Goal: Task Accomplishment & Management: Complete application form

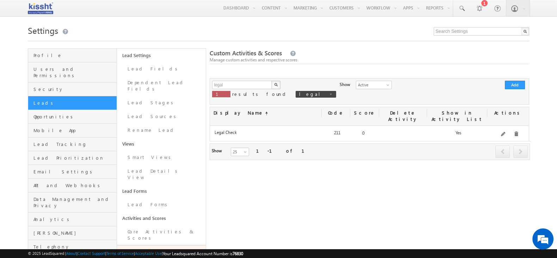
click at [240, 90] on p "1 results found legal" at bounding box center [274, 94] width 124 height 10
click at [240, 85] on input "legal" at bounding box center [242, 85] width 60 height 8
type input "applicant"
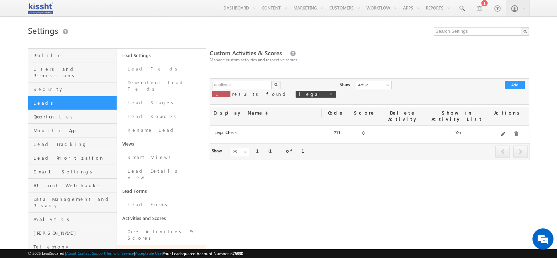
click at [275, 83] on img "button" at bounding box center [276, 85] width 4 height 4
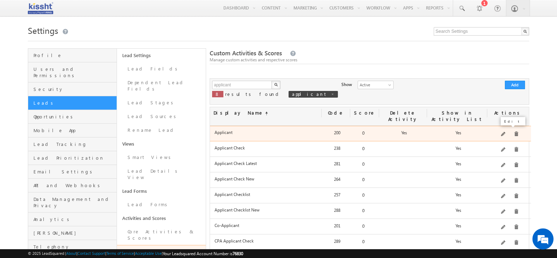
click at [503, 132] on span at bounding box center [503, 134] width 5 height 5
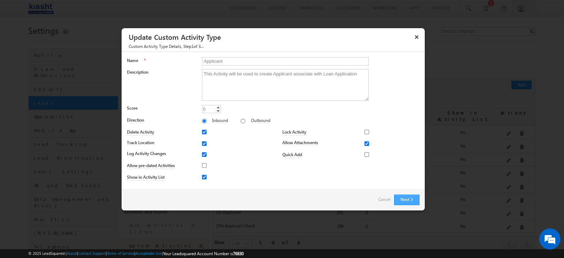
click at [408, 199] on button "Next" at bounding box center [406, 200] width 25 height 11
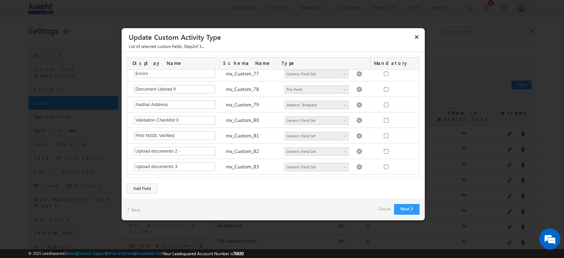
scroll to position [1245, 0]
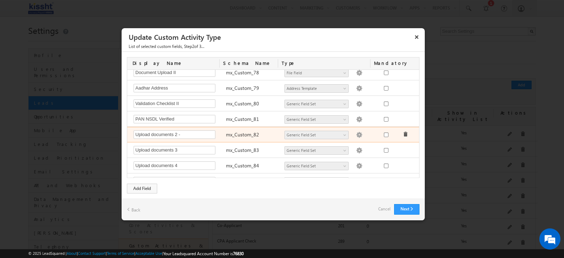
click at [356, 132] on img at bounding box center [359, 135] width 6 height 6
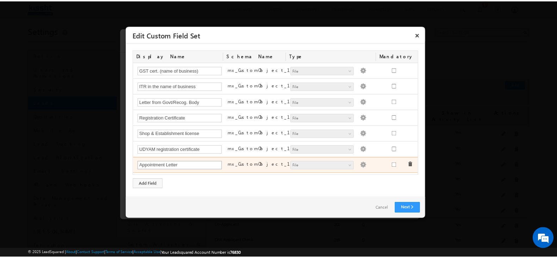
scroll to position [21, 0]
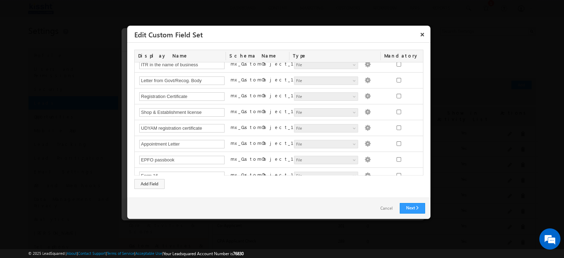
click at [380, 212] on link "Cancel" at bounding box center [386, 208] width 26 height 10
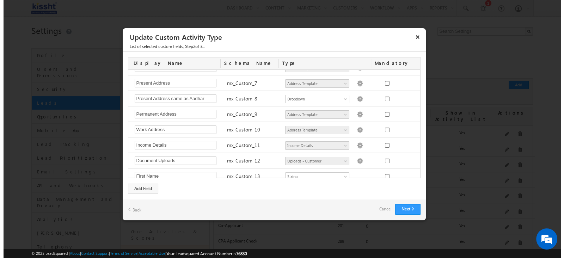
scroll to position [136, 0]
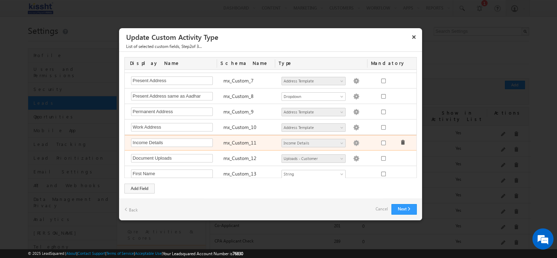
click at [353, 143] on img at bounding box center [356, 143] width 6 height 6
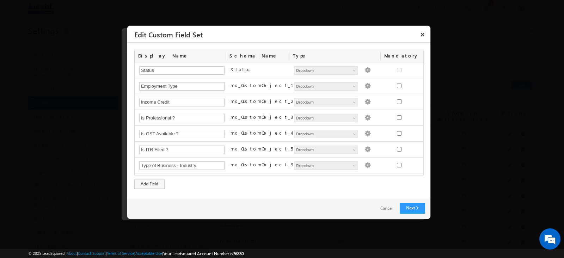
scroll to position [264, 0]
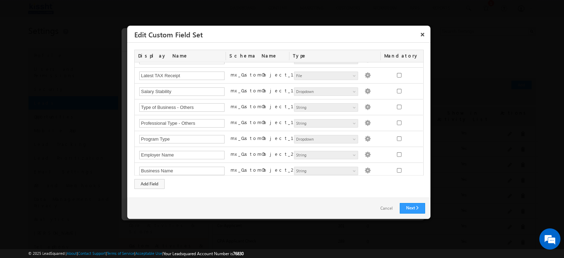
click at [347, 143] on div "Program Type mx_CustomObject_19 Number - Integer Number - Decimal String DateTi…" at bounding box center [280, 139] width 290 height 16
click at [388, 210] on link "Cancel" at bounding box center [386, 208] width 26 height 10
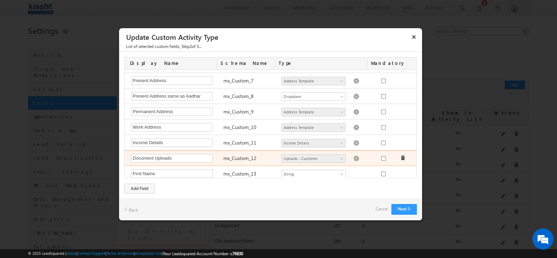
click at [353, 155] on img at bounding box center [356, 158] width 6 height 6
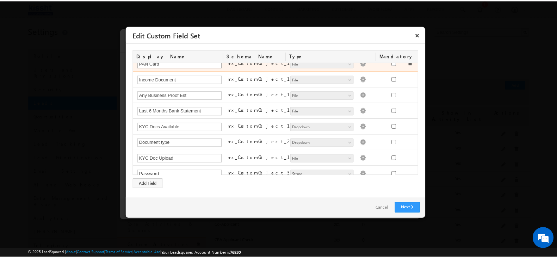
scroll to position [72, 0]
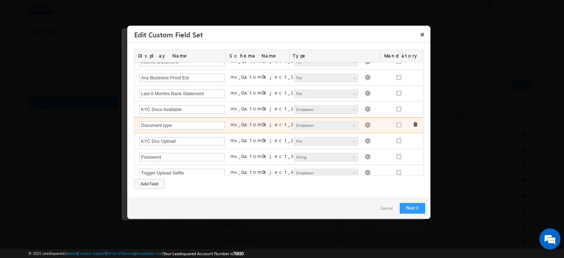
click at [364, 124] on img at bounding box center [367, 125] width 6 height 6
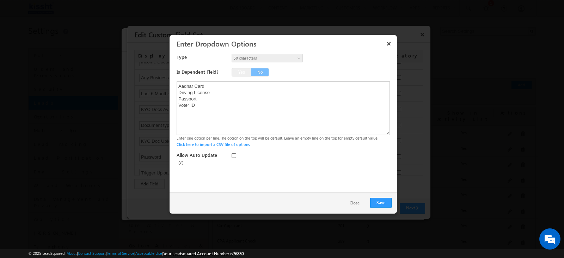
click at [359, 202] on button "Close" at bounding box center [355, 203] width 24 height 10
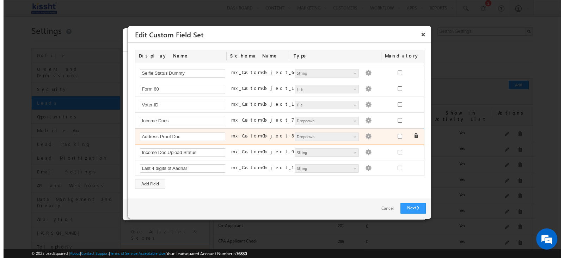
scroll to position [205, 0]
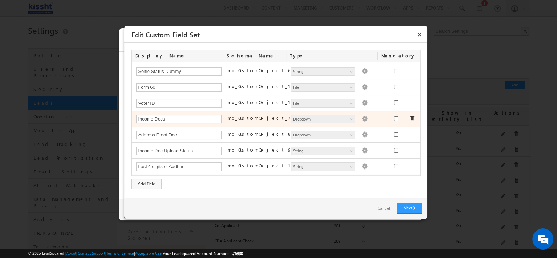
click at [362, 117] on img at bounding box center [365, 119] width 6 height 6
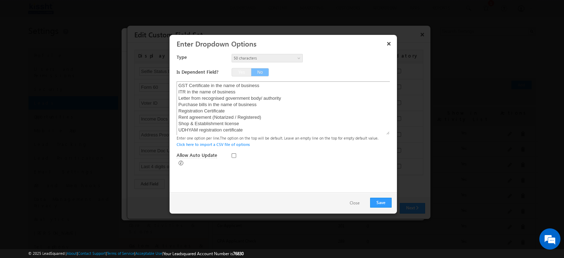
scroll to position [0, 0]
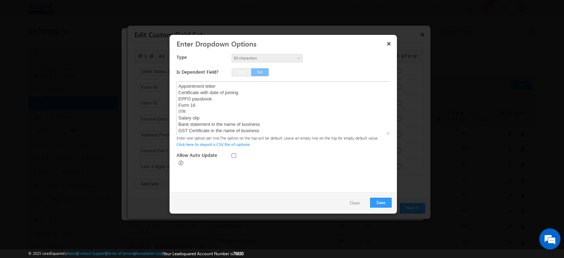
click at [347, 205] on button "Close" at bounding box center [355, 203] width 24 height 10
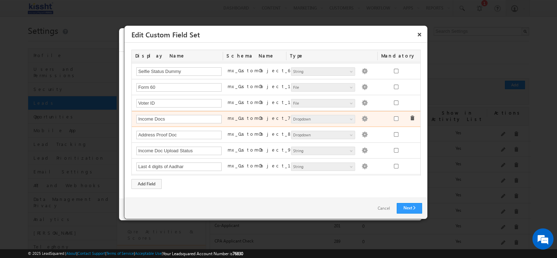
click at [362, 117] on img at bounding box center [365, 119] width 6 height 6
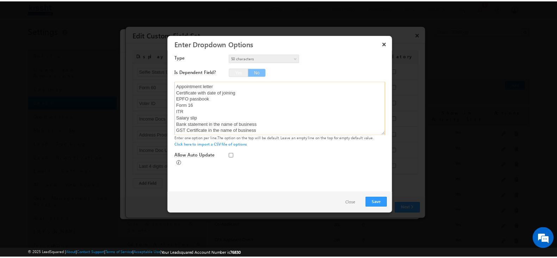
scroll to position [51, 0]
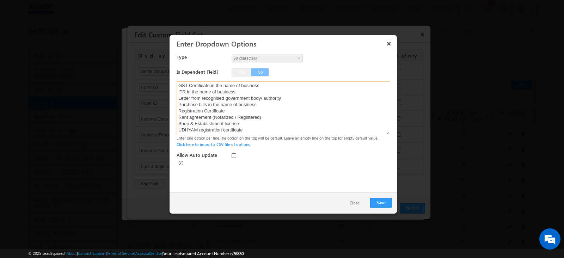
drag, startPoint x: 178, startPoint y: 91, endPoint x: 259, endPoint y: 136, distance: 93.4
click at [259, 136] on div "Appointment letter Certificate with date of joining EPFO passbook Form 16 ITR S…" at bounding box center [284, 114] width 215 height 66
click at [277, 126] on textarea "Appointment letter Certificate with date of joining EPFO passbook Form 16 ITR S…" at bounding box center [283, 108] width 213 height 54
click at [347, 195] on div "Save Close" at bounding box center [282, 202] width 227 height 21
click at [354, 203] on button "Close" at bounding box center [355, 203] width 24 height 10
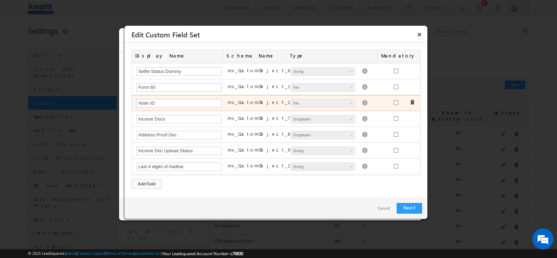
scroll to position [0, 0]
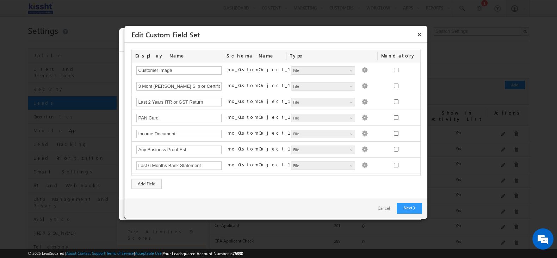
click at [386, 209] on link "Cancel" at bounding box center [383, 208] width 26 height 10
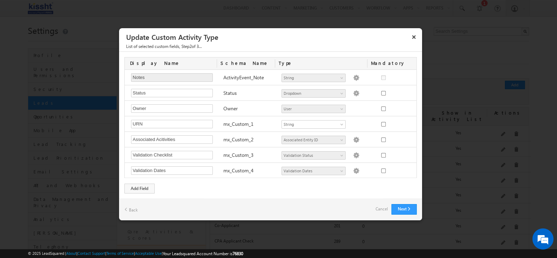
click at [377, 205] on link "Cancel" at bounding box center [382, 209] width 12 height 10
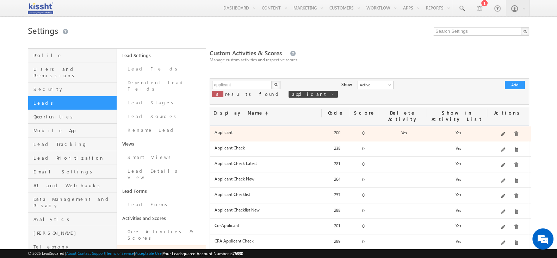
click at [502, 129] on div "This Activity will be used to create Applicant associate with Loan Application" at bounding box center [509, 134] width 42 height 10
click at [506, 132] on span at bounding box center [503, 134] width 5 height 5
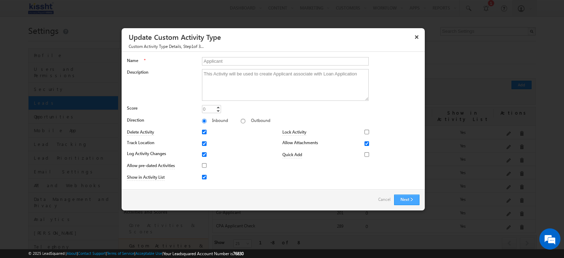
click at [401, 202] on button "Next" at bounding box center [406, 200] width 25 height 11
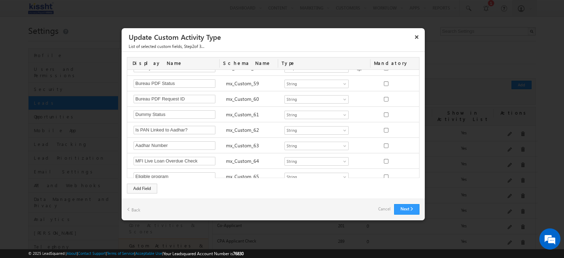
scroll to position [1245, 0]
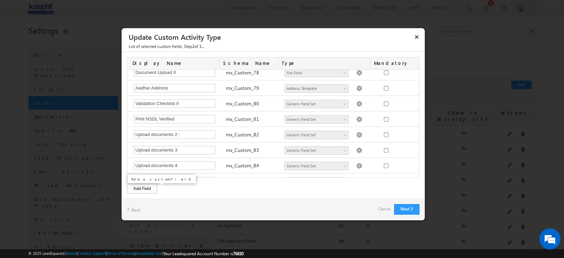
click at [143, 186] on div "Add Field" at bounding box center [142, 189] width 30 height 10
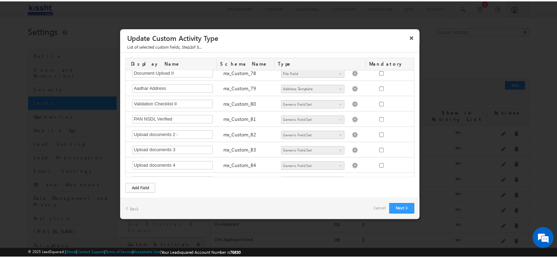
scroll to position [1261, 0]
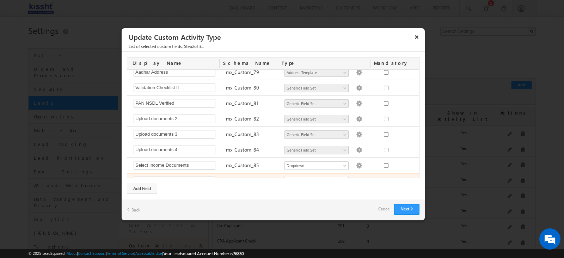
click at [160, 173] on div "Required Field mx_Custom_86 Number - Integer Number - Decimal String DateTime D…" at bounding box center [274, 180] width 294 height 15
click at [163, 177] on input "text" at bounding box center [175, 181] width 82 height 8
type input "Salaried Vintage proof"
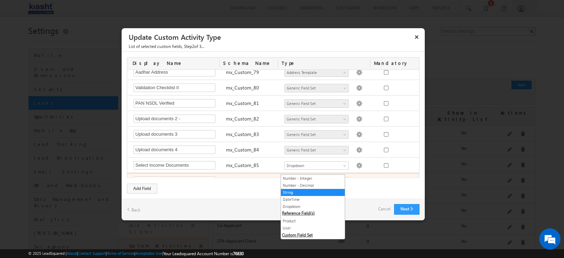
click at [317, 178] on span "String" at bounding box center [313, 181] width 57 height 6
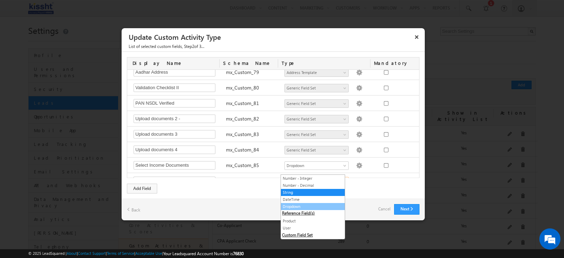
click at [298, 206] on link "Dropdown" at bounding box center [313, 206] width 64 height 6
click at [297, 205] on div "Next Back Cancel" at bounding box center [273, 209] width 303 height 21
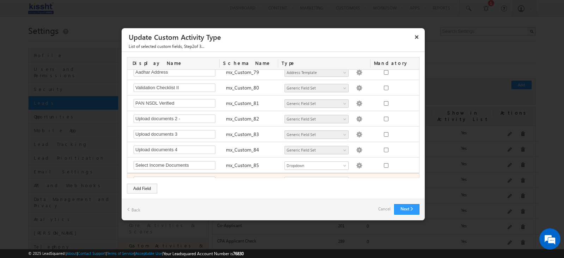
click at [356, 178] on img at bounding box center [359, 181] width 6 height 6
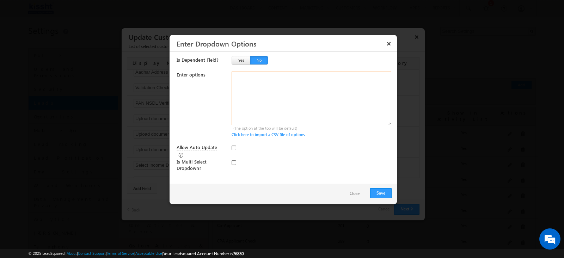
drag, startPoint x: 318, startPoint y: 91, endPoint x: 263, endPoint y: 73, distance: 57.5
click at [263, 73] on textarea at bounding box center [312, 99] width 160 height 54
paste textarea "Appointment letter Certificate with date of joining EPFO passbook Form 16"
click at [354, 201] on div "Save Close" at bounding box center [282, 193] width 227 height 21
click at [354, 197] on button "Close" at bounding box center [355, 194] width 24 height 10
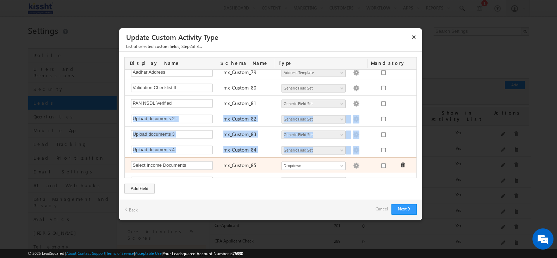
drag, startPoint x: 130, startPoint y: 109, endPoint x: 189, endPoint y: 159, distance: 77.4
click at [189, 159] on div "Notes Required Field ActivityEvent_Note Number - Integer Number - Decimal Strin…" at bounding box center [271, 124] width 292 height 108
click at [189, 161] on div "Select Income Documents Required Field" at bounding box center [174, 166] width 92 height 10
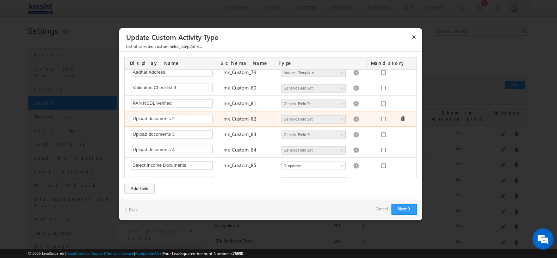
click at [129, 115] on div "Upload documents 2 - Required Field" at bounding box center [174, 120] width 92 height 10
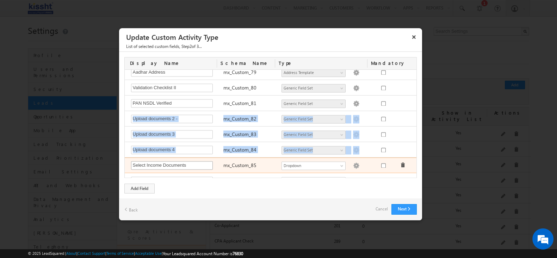
drag, startPoint x: 129, startPoint y: 105, endPoint x: 192, endPoint y: 158, distance: 82.3
click at [192, 158] on div "Notes Required Field ActivityEvent_Note Number - Integer Number - Decimal Strin…" at bounding box center [271, 124] width 292 height 108
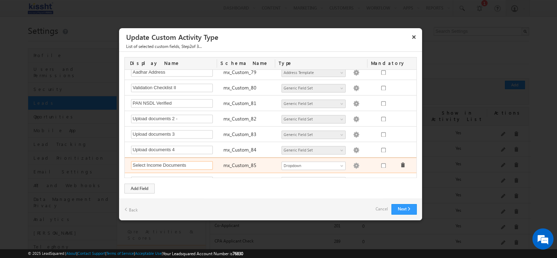
click at [192, 161] on input "Select Income Documents" at bounding box center [172, 165] width 82 height 8
drag, startPoint x: 130, startPoint y: 153, endPoint x: 190, endPoint y: 152, distance: 60.3
click at [190, 161] on div "Select Income Documents Required Field" at bounding box center [174, 166] width 92 height 10
drag, startPoint x: 190, startPoint y: 152, endPoint x: 131, endPoint y: 154, distance: 59.6
click at [131, 161] on input "Select Income Documents" at bounding box center [172, 165] width 82 height 8
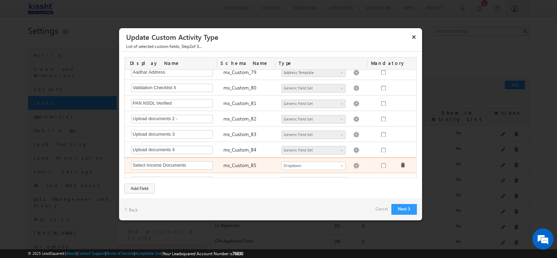
click at [353, 162] on img at bounding box center [356, 165] width 6 height 6
type textarea "Appointment letter Certificate with date of joining EPFO passbook Form 16 ITR S…"
checkbox input "true"
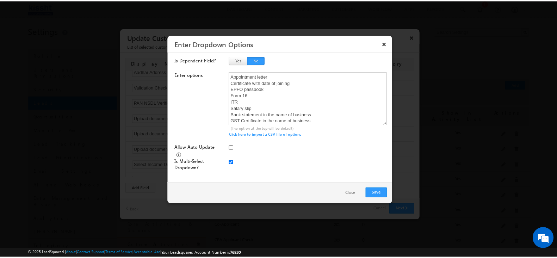
scroll to position [51, 0]
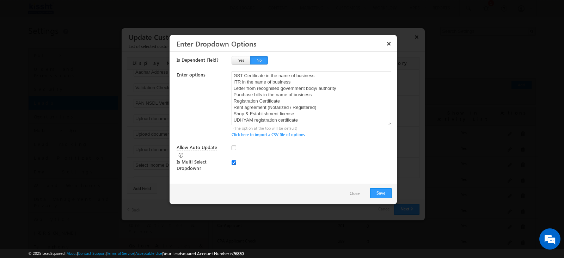
click at [233, 160] on input "checkbox" at bounding box center [234, 162] width 5 height 5
checkbox input "false"
click at [386, 193] on button "Save" at bounding box center [380, 193] width 21 height 10
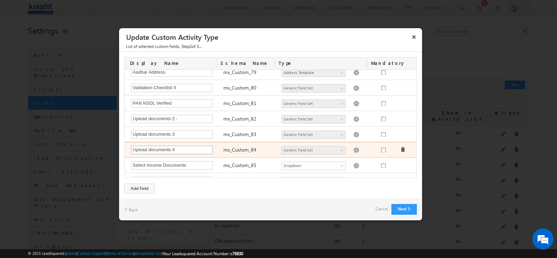
scroll to position [13, 0]
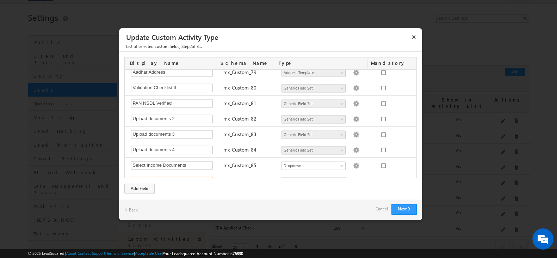
drag, startPoint x: 182, startPoint y: 169, endPoint x: 118, endPoint y: 165, distance: 64.0
click at [119, 165] on div "× Update Custom Activity Type List of selected custom fields , Step 2 of 3... C…" at bounding box center [271, 124] width 304 height 193
click at [196, 177] on input "Salaried Vintage proof" at bounding box center [172, 181] width 82 height 8
drag, startPoint x: 181, startPoint y: 170, endPoint x: 117, endPoint y: 165, distance: 63.9
click at [117, 165] on body "Menu Sakshi Kamthe saksh i.kam the+7 6830@ kissh thrin" at bounding box center [278, 229] width 557 height 485
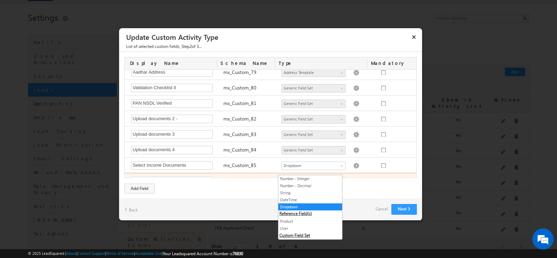
click at [331, 178] on span "Dropdown" at bounding box center [310, 181] width 57 height 6
click at [370, 177] on div at bounding box center [383, 182] width 26 height 10
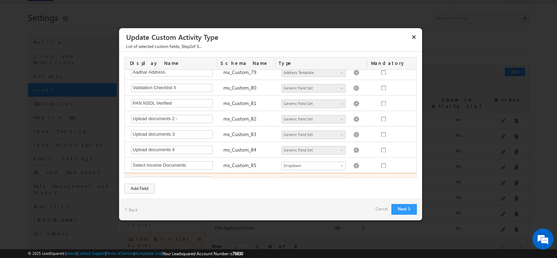
click at [353, 178] on img at bounding box center [356, 181] width 6 height 6
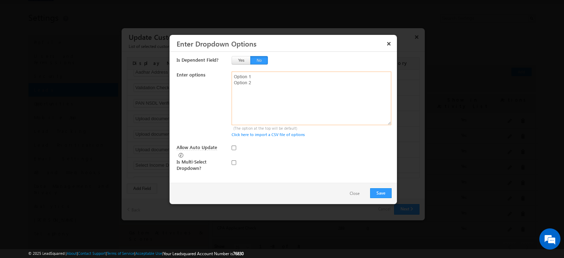
click at [253, 84] on textarea at bounding box center [312, 99] width 160 height 54
click at [428, 123] on div at bounding box center [282, 129] width 564 height 258
click at [357, 193] on button "Close" at bounding box center [355, 194] width 24 height 10
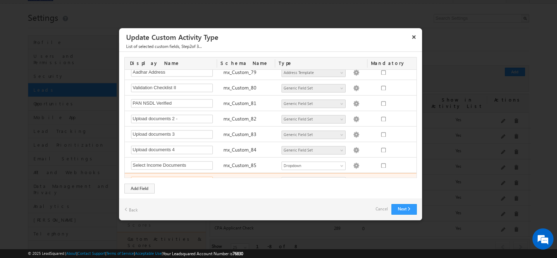
drag, startPoint x: 179, startPoint y: 172, endPoint x: 130, endPoint y: 173, distance: 48.3
click at [131, 177] on input "Salaried Vintage proof" at bounding box center [172, 181] width 82 height 8
click at [344, 187] on div "Display Name Schema Name Type Mandatory Notes Required Field ActivityEvent_Note…" at bounding box center [270, 125] width 303 height 147
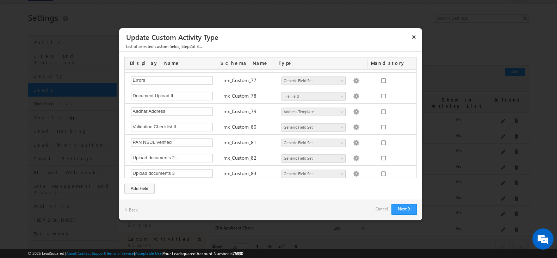
scroll to position [1261, 0]
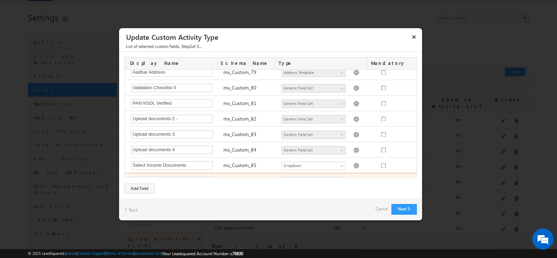
click at [353, 178] on img at bounding box center [356, 181] width 6 height 6
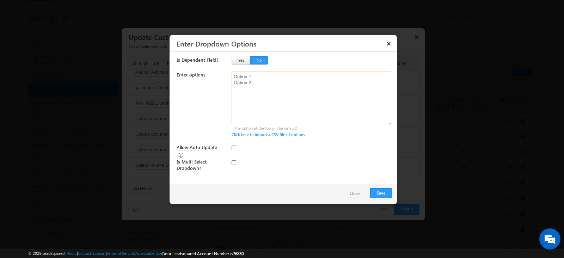
click at [248, 109] on textarea at bounding box center [312, 99] width 160 height 54
paste textarea "Appointment Letter EPFO passbook Form 16 ITR Salary slip / certificate with dat…"
click at [233, 77] on textarea "Appointment Letter EPFO passbook Form 16 ITR Salary slip / certificate with dat…" at bounding box center [312, 99] width 160 height 54
type textarea "Appointment Letter EPFO passbook Form 16 ITR Salary slip / certificate with dat…"
click at [239, 62] on button "Yes" at bounding box center [241, 60] width 19 height 8
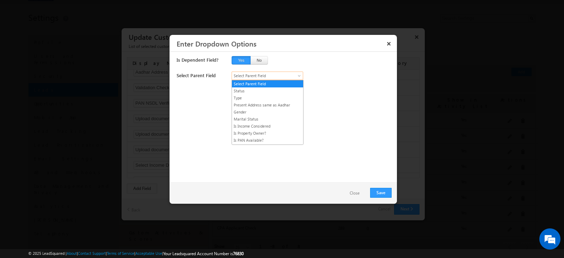
click at [268, 75] on span "Select Parent Field" at bounding box center [264, 76] width 64 height 6
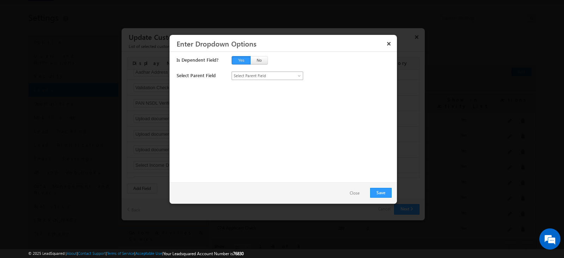
click at [268, 75] on span "Select Parent Field" at bounding box center [264, 76] width 64 height 6
click at [261, 57] on button "No" at bounding box center [259, 60] width 18 height 8
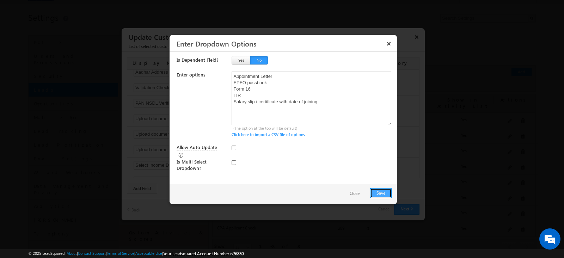
click at [377, 192] on button "Save" at bounding box center [380, 193] width 21 height 10
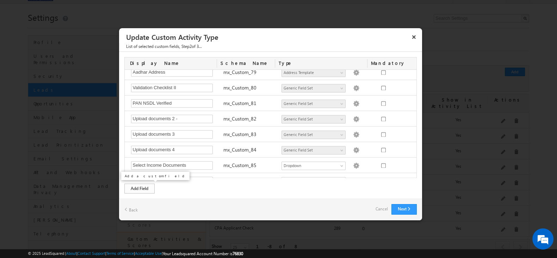
click at [136, 185] on div "Add Field" at bounding box center [139, 189] width 30 height 10
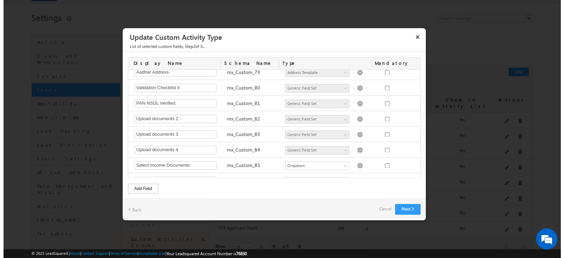
scroll to position [1276, 0]
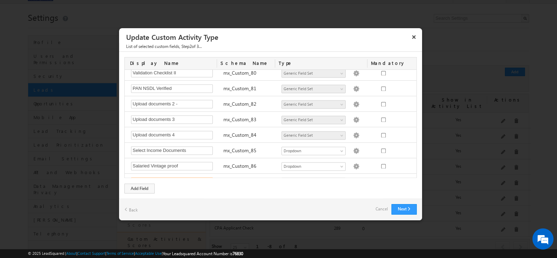
paste input "Business - Vintage Proof"
type input "Business - Vintage Proof"
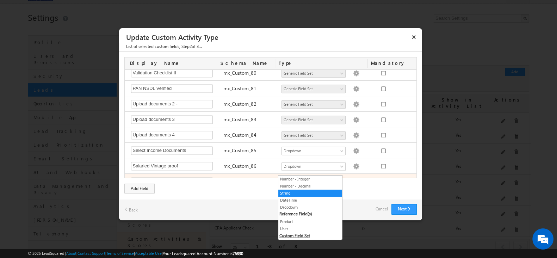
click at [290, 179] on span "String" at bounding box center [310, 182] width 57 height 6
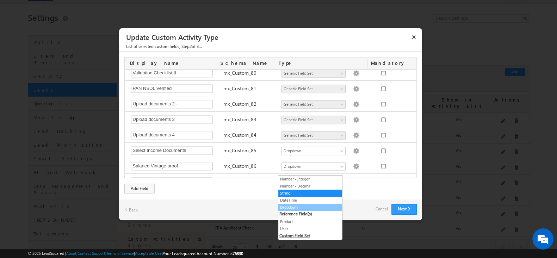
click at [294, 207] on link "Dropdown" at bounding box center [310, 207] width 64 height 6
click at [297, 204] on div "Next Back Cancel" at bounding box center [270, 209] width 303 height 21
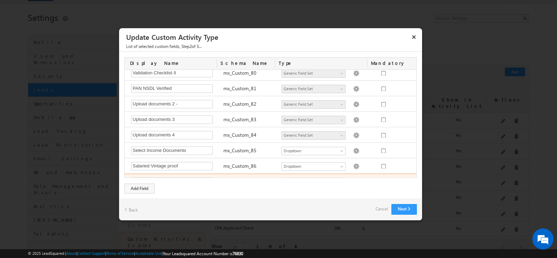
click at [353, 179] on img at bounding box center [356, 182] width 6 height 6
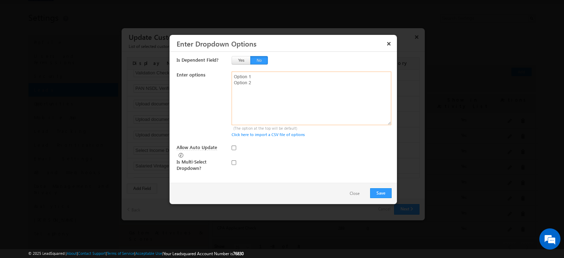
click at [251, 84] on textarea at bounding box center [312, 99] width 160 height 54
paste textarea "Business - Vintage Proof Vintage- Bank statement in the name of business (Curre…"
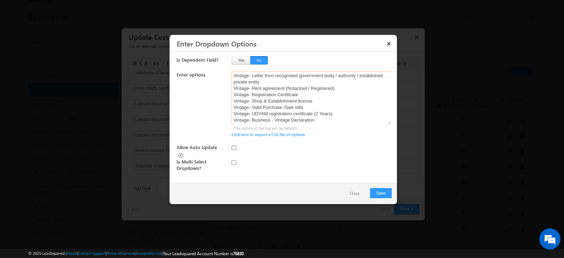
scroll to position [0, 0]
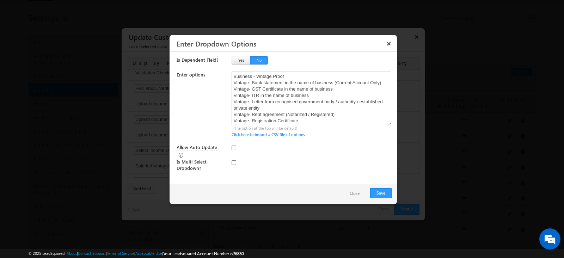
drag, startPoint x: 291, startPoint y: 83, endPoint x: 215, endPoint y: 84, distance: 76.1
click at [215, 84] on div "Enter options Business - Vintage Proof Vintage- Bank statement in the name of b…" at bounding box center [284, 105] width 215 height 66
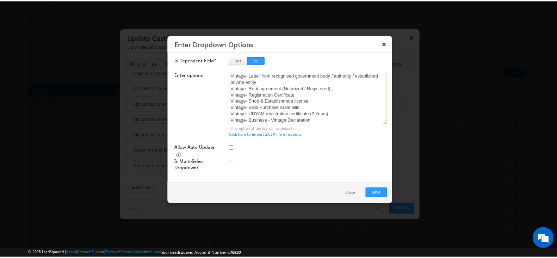
scroll to position [26, 0]
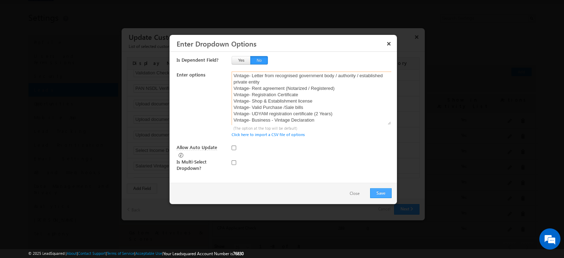
type textarea "Vintage- Bank statement in the name of business (Current Account Only) Vintage-…"
click at [382, 195] on button "Save" at bounding box center [380, 193] width 21 height 10
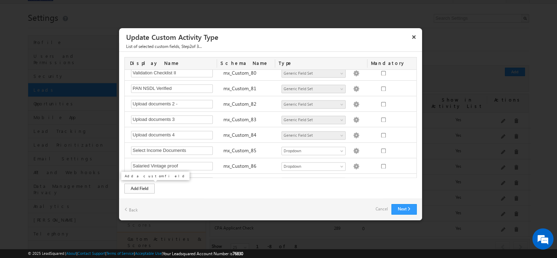
click at [148, 191] on div "Add Field" at bounding box center [139, 189] width 30 height 10
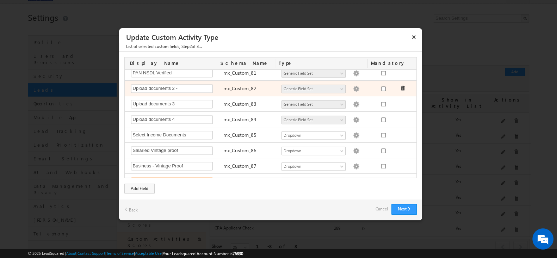
paste input "Business License"
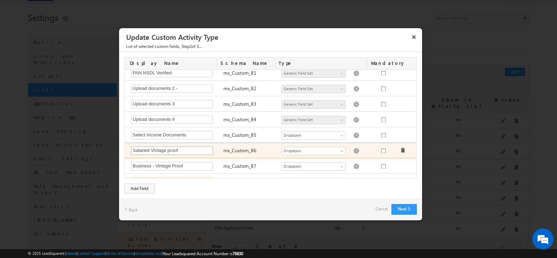
type input "Business License"
click at [150, 146] on input "Salaried Vintage proof" at bounding box center [172, 150] width 82 height 8
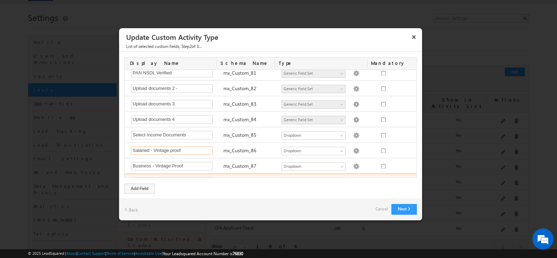
type input "Salaried - Vintage proof"
click at [305, 177] on div "Number - Integer Number - Decimal String DateTime Dropdown Product User Account…" at bounding box center [324, 182] width 92 height 10
click at [303, 179] on span "String" at bounding box center [310, 182] width 57 height 6
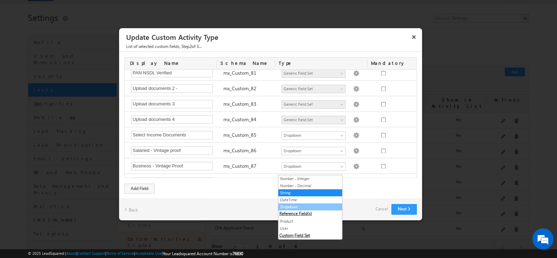
click at [305, 207] on link "Dropdown" at bounding box center [310, 207] width 64 height 6
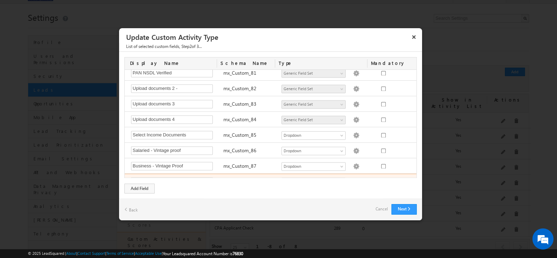
click at [353, 179] on img at bounding box center [356, 182] width 6 height 6
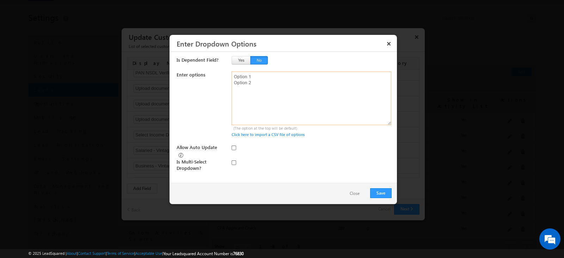
click at [280, 84] on textarea at bounding box center [312, 99] width 160 height 54
paste textarea "GST Certificate in the name of business ITR in the name of business Letter from…"
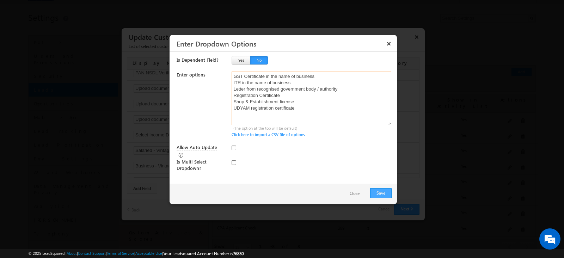
type textarea "GST Certificate in the name of business ITR in the name of business Letter from…"
click at [381, 191] on button "Save" at bounding box center [380, 193] width 21 height 10
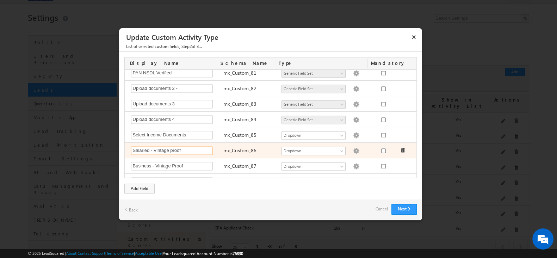
drag, startPoint x: 184, startPoint y: 142, endPoint x: 125, endPoint y: 142, distance: 58.8
click at [125, 143] on div "Salaried - Vintage proof Required Field mx_Custom_86 Number - Integer Number - …" at bounding box center [272, 151] width 294 height 16
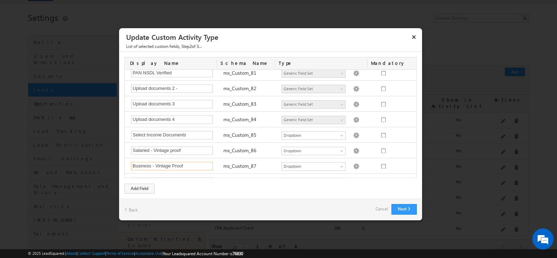
drag, startPoint x: 193, startPoint y: 157, endPoint x: 113, endPoint y: 158, distance: 80.0
click at [113, 158] on body "Menu Sakshi Kamthe saksh i.kam the+7 6830@ kissh thrin" at bounding box center [278, 229] width 557 height 485
drag, startPoint x: 186, startPoint y: 169, endPoint x: 80, endPoint y: 170, distance: 106.8
click at [80, 170] on body "Menu Sakshi Kamthe saksh i.kam the+7 6830@ kissh thrin" at bounding box center [278, 229] width 557 height 485
click at [399, 209] on button "Next" at bounding box center [403, 209] width 25 height 11
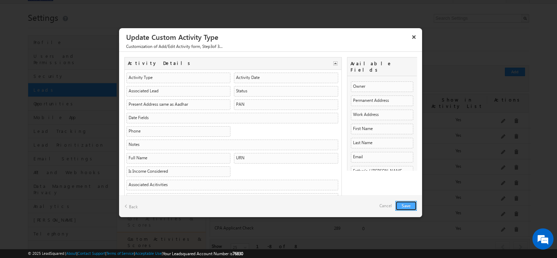
click at [404, 207] on button "Save" at bounding box center [405, 206] width 21 height 10
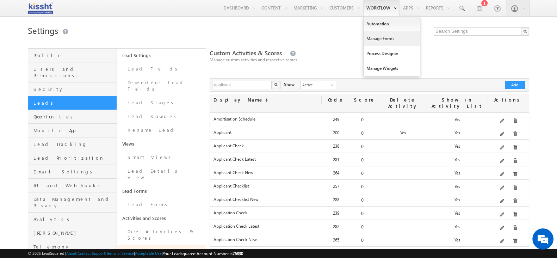
click at [385, 41] on link "Manage Forms" at bounding box center [392, 38] width 56 height 15
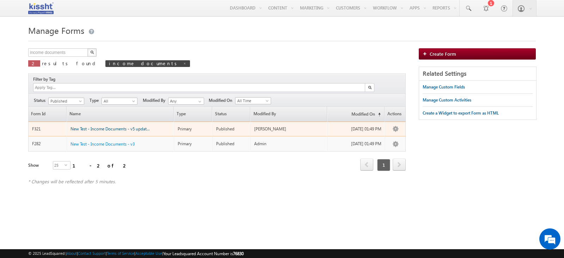
click at [143, 126] on span "New Test - Income Documents - v5 updated" at bounding box center [110, 128] width 81 height 5
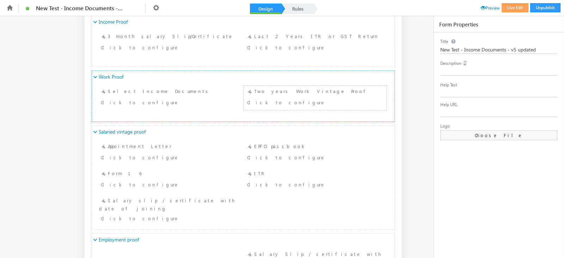
scroll to position [428, 0]
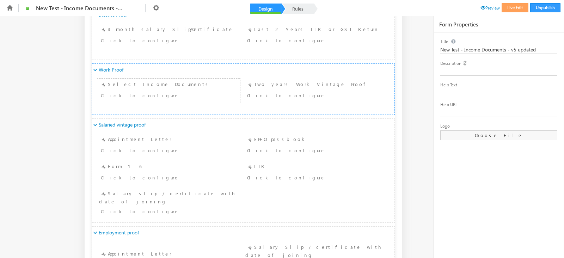
click at [203, 89] on div "Select Income Documents Click to configure" at bounding box center [168, 90] width 139 height 21
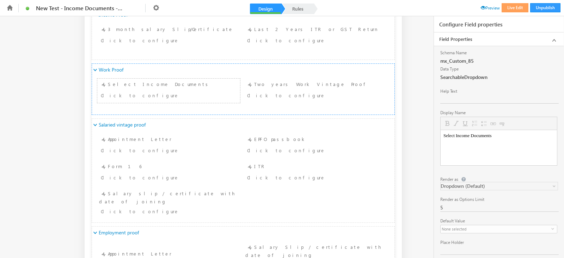
scroll to position [0, 0]
click at [265, 92] on div "Click to configure" at bounding box center [302, 95] width 111 height 8
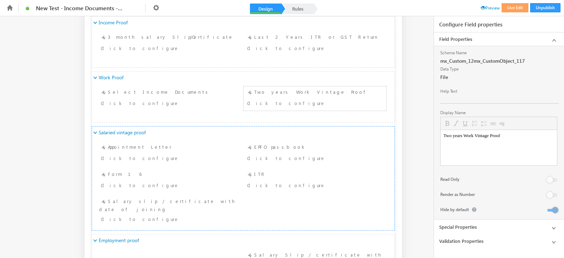
scroll to position [455, 0]
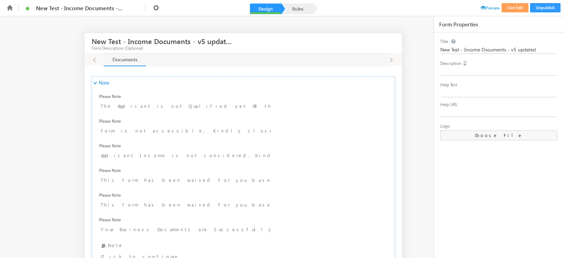
click at [514, 13] on ul "New Test - Income Documents - v5 updated Unpublish Live Edit Preview" at bounding box center [282, 8] width 557 height 16
click at [7, 6] on icon at bounding box center [10, 8] width 8 height 8
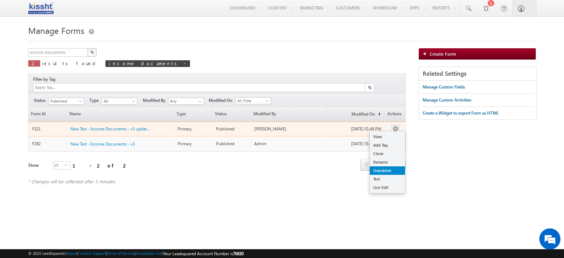
click at [388, 166] on link "Unpublish" at bounding box center [387, 170] width 35 height 8
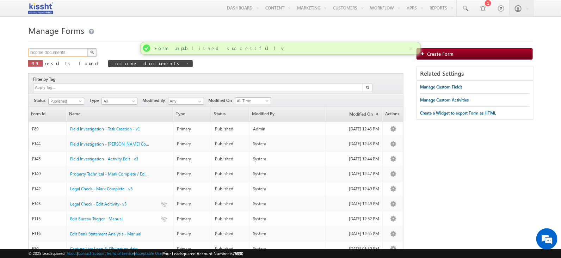
click at [66, 51] on input "income documents" at bounding box center [58, 52] width 60 height 8
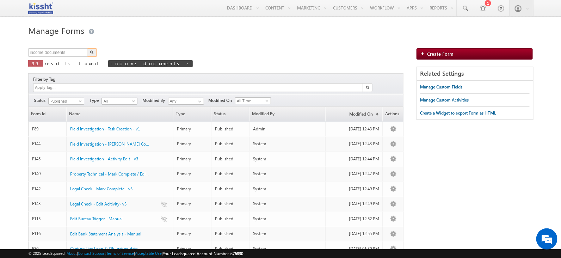
click at [91, 55] on button "button" at bounding box center [91, 52] width 9 height 8
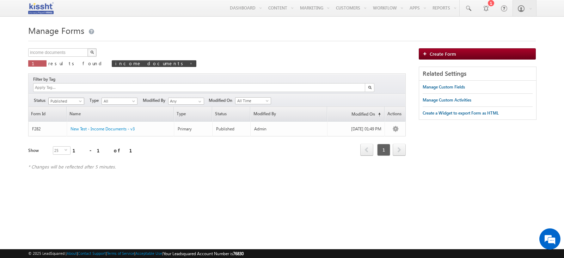
click at [79, 100] on span at bounding box center [81, 103] width 6 height 6
click at [65, 119] on link "Unpublished" at bounding box center [67, 122] width 36 height 6
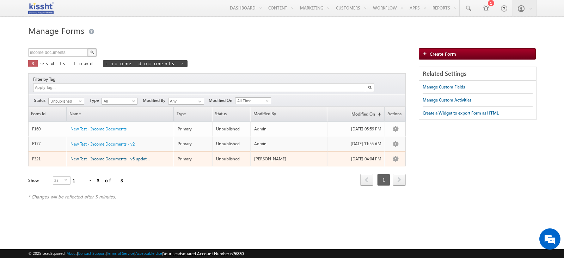
click at [144, 156] on span "New Test - Income Documents - v5 updated" at bounding box center [110, 158] width 81 height 5
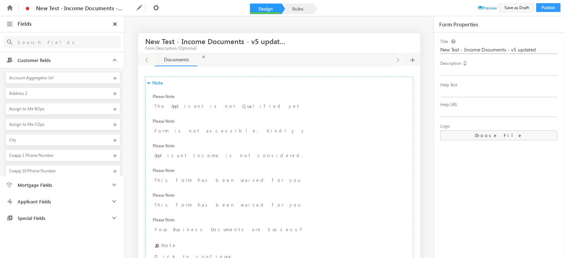
click at [504, 53] on input "New Test - Income Documents - v5 updated" at bounding box center [499, 50] width 118 height 8
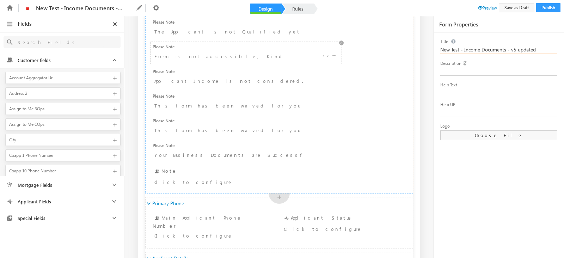
scroll to position [80, 0]
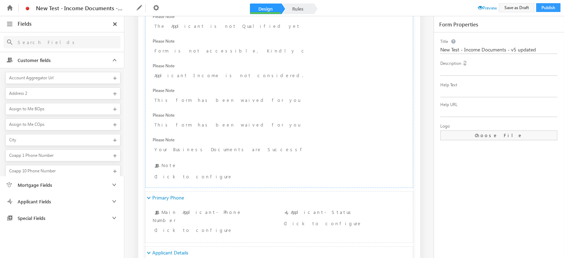
click at [508, 207] on div "Title New Test - Income Documents - v5 updated Description Help Text Help URL L…" at bounding box center [498, 145] width 117 height 227
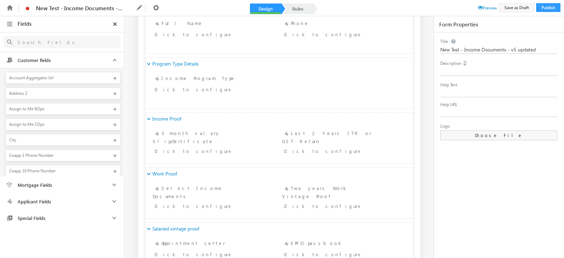
scroll to position [405, 0]
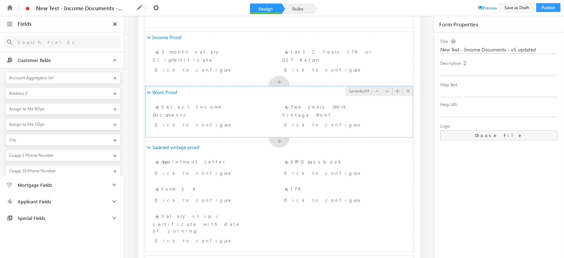
click at [187, 93] on div "Work Proof" at bounding box center [279, 92] width 267 height 12
click at [201, 120] on div "Click to configure" at bounding box center [203, 124] width 98 height 8
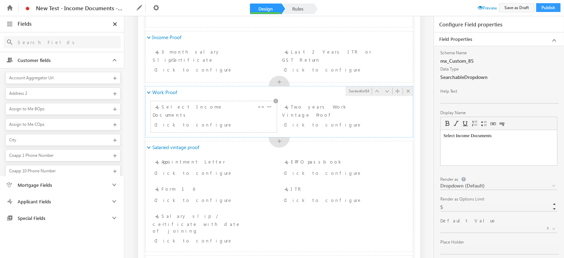
scroll to position [0, 0]
click at [239, 112] on div "Select Income Documents Click to configure" at bounding box center [214, 116] width 122 height 27
click at [209, 147] on div "Salaried vintage proof" at bounding box center [279, 147] width 267 height 12
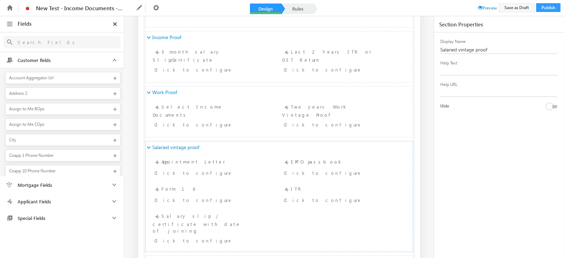
click at [63, 200] on span "Applicant Fields" at bounding box center [47, 201] width 67 height 6
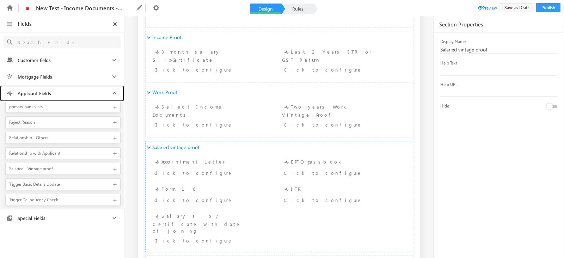
scroll to position [647, 0]
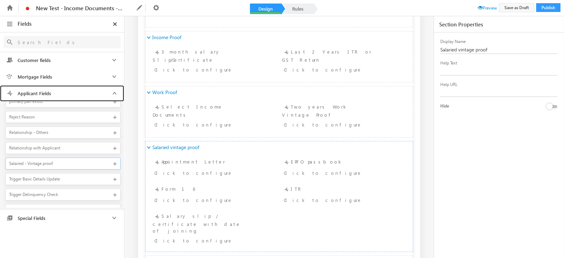
click at [53, 160] on div "Salaried - Vintage proof" at bounding box center [58, 163] width 98 height 6
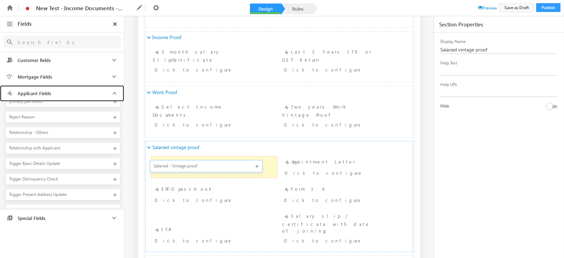
drag, startPoint x: 76, startPoint y: 155, endPoint x: 157, endPoint y: 164, distance: 80.8
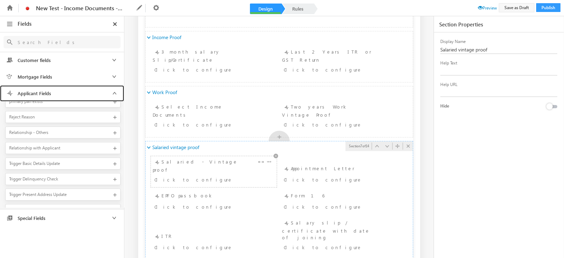
click at [181, 175] on div "Click to configure" at bounding box center [203, 179] width 98 height 8
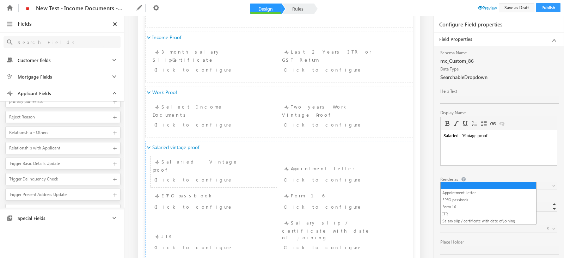
click at [447, 226] on span at bounding box center [490, 229] width 101 height 6
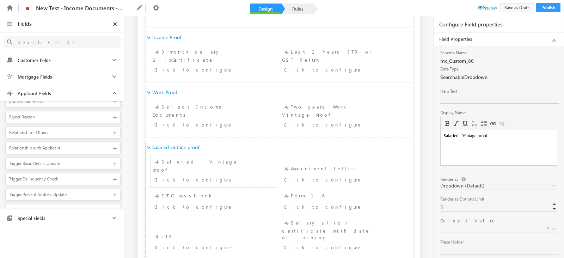
click at [221, 163] on div "Salaried - Vintage proof Click to configure" at bounding box center [214, 171] width 122 height 27
click at [455, 102] on input "text" at bounding box center [499, 99] width 118 height 8
type input "P"
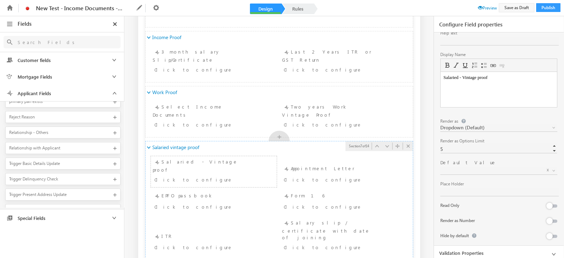
click at [300, 149] on div "Salaried vintage proof" at bounding box center [279, 147] width 267 height 12
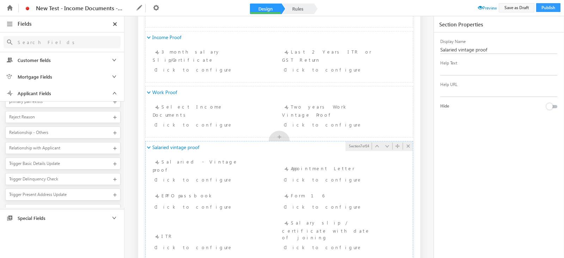
scroll to position [0, 0]
click at [232, 161] on div "Salaried - Vintage proof Click to configure" at bounding box center [214, 171] width 122 height 27
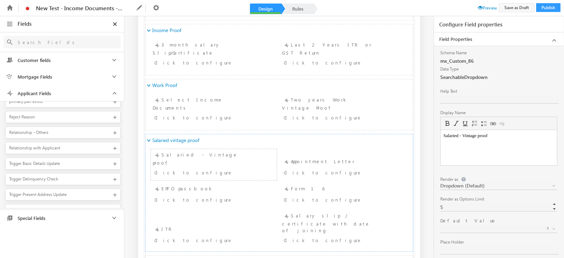
scroll to position [58, 0]
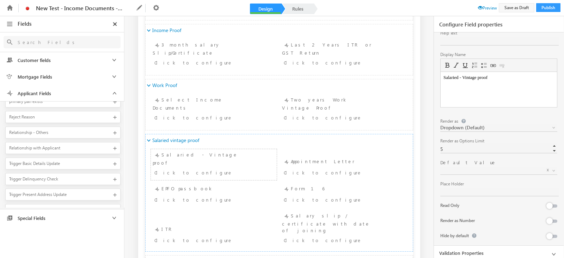
click at [553, 235] on button at bounding box center [552, 236] width 10 height 3
click at [297, 10] on link "Rules" at bounding box center [297, 9] width 31 height 11
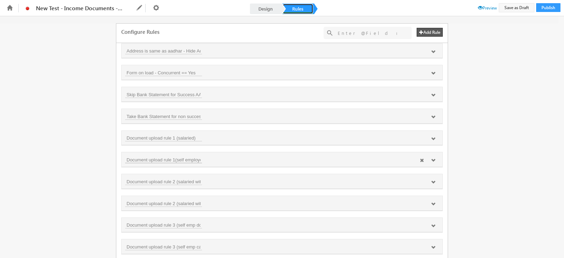
scroll to position [394, 0]
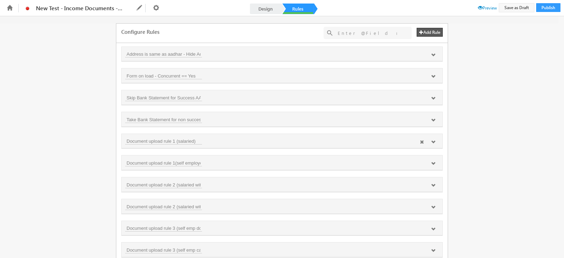
click at [172, 141] on div "Document upload rule 1 (salaried)" at bounding box center [282, 141] width 321 height 15
click at [432, 140] on icon at bounding box center [433, 142] width 4 height 4
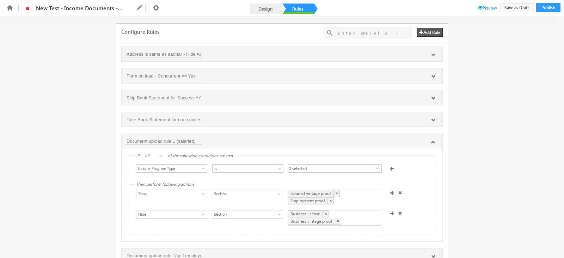
scroll to position [422, 0]
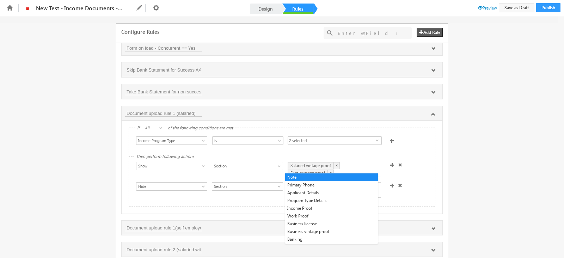
click at [338, 172] on div "Salaried vintage proof × Employment proof ×" at bounding box center [334, 170] width 93 height 16
click at [422, 182] on div "Show Hide Set Value Make Read-Only Make Mandatory Disable Submission & Show Err…" at bounding box center [283, 190] width 295 height 17
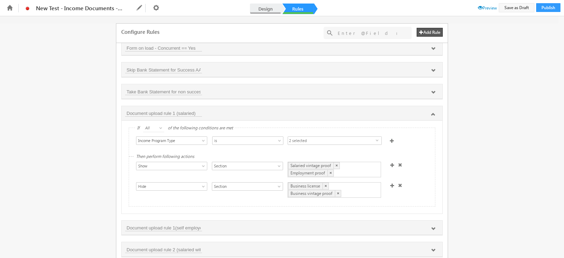
click at [262, 4] on link "Design" at bounding box center [265, 9] width 31 height 11
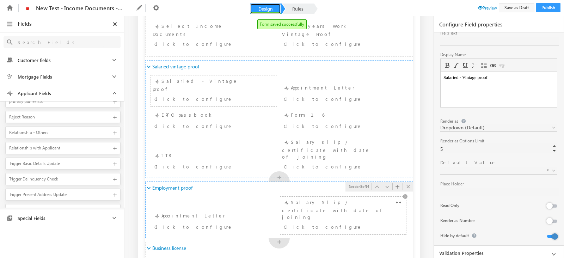
scroll to position [485, 0]
click at [405, 185] on span at bounding box center [408, 188] width 7 height 6
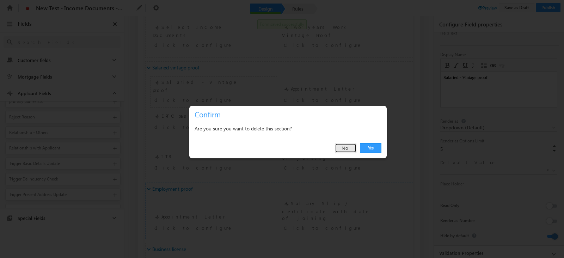
click at [349, 149] on link "No" at bounding box center [345, 148] width 21 height 10
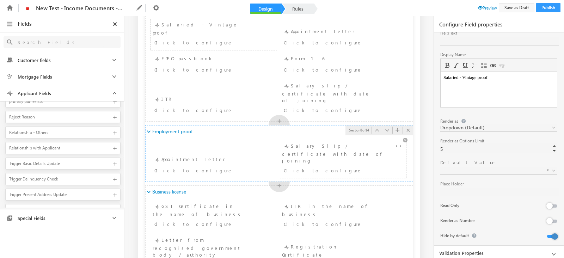
scroll to position [543, 0]
click at [405, 127] on span at bounding box center [408, 130] width 7 height 6
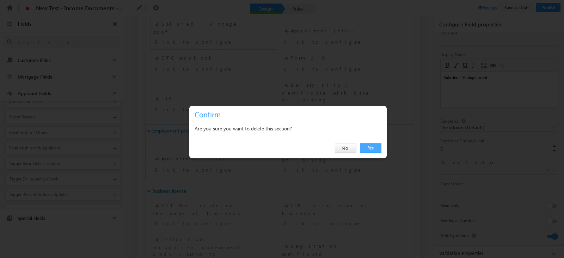
click at [371, 149] on link "Yes" at bounding box center [370, 148] width 21 height 10
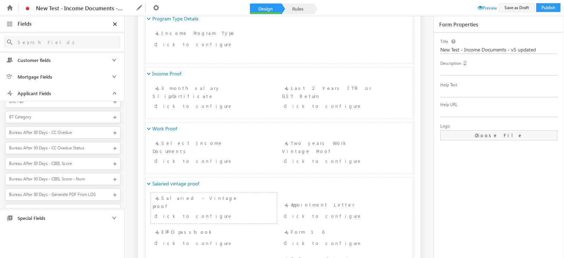
scroll to position [368, 0]
click at [297, 7] on link "Rules" at bounding box center [297, 9] width 31 height 11
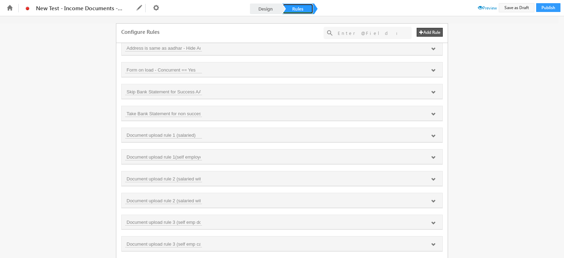
scroll to position [444, 0]
click at [236, 92] on div "Document upload rule 1 (salaried)" at bounding box center [282, 91] width 321 height 15
click at [433, 90] on icon at bounding box center [433, 92] width 4 height 4
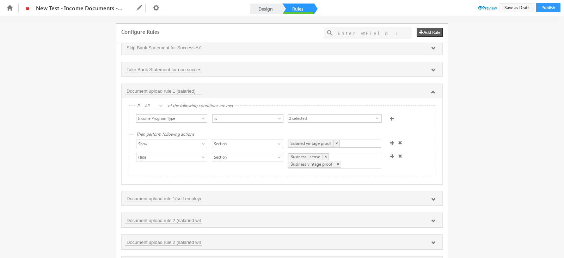
click at [316, 115] on span "2 selected" at bounding box center [332, 119] width 88 height 8
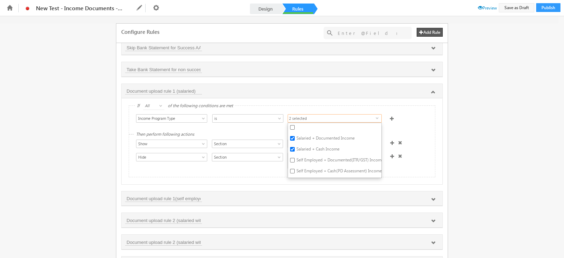
click at [316, 115] on span "2 selected" at bounding box center [332, 119] width 88 height 8
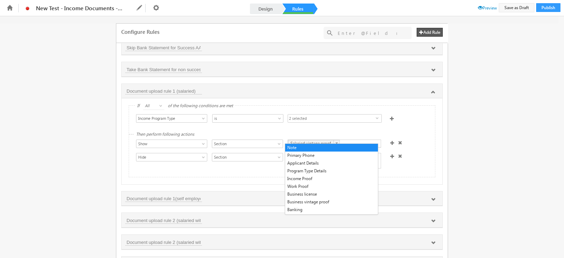
click at [342, 140] on div "Salaried vintage proof ×" at bounding box center [334, 144] width 93 height 8
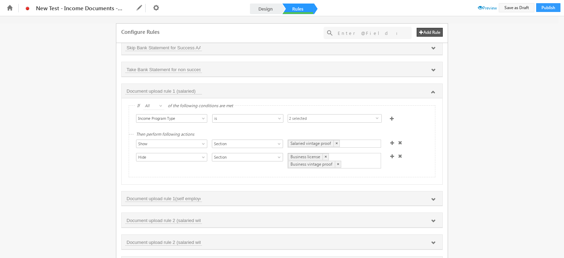
click at [232, 177] on div "If All Any All of the following conditions are met Select Condition Form Note M…" at bounding box center [282, 141] width 321 height 86
click at [357, 140] on div "Salaried vintage proof ×" at bounding box center [334, 144] width 93 height 8
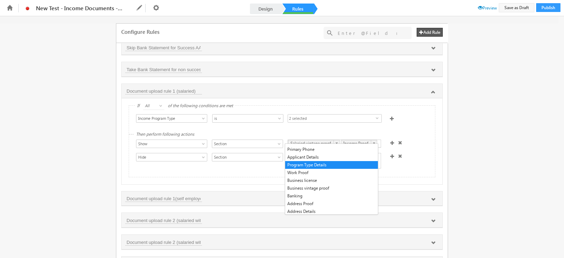
scroll to position [0, 0]
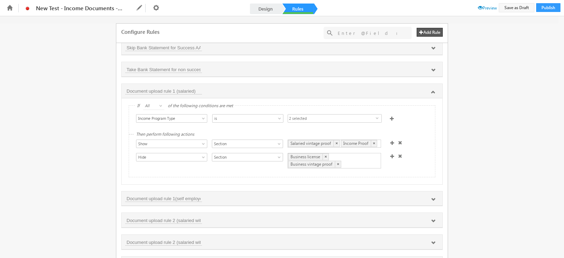
click at [254, 168] on div "Then perform following actions Show Hide Set Value Make Read-Only Make Mandator…" at bounding box center [282, 156] width 306 height 42
click at [390, 141] on span at bounding box center [392, 143] width 4 height 4
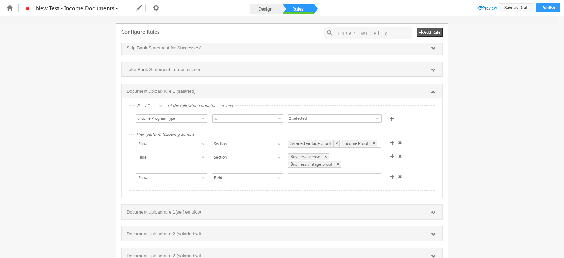
click at [318, 173] on div at bounding box center [334, 177] width 93 height 8
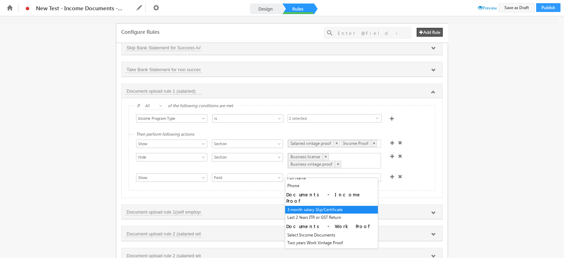
scroll to position [54, 0]
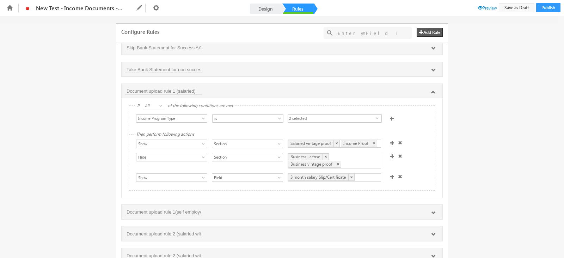
click at [257, 185] on div "Then perform following actions Show Hide Set Value Make Read-Only Make Mandator…" at bounding box center [282, 163] width 306 height 56
click at [391, 141] on span at bounding box center [392, 143] width 4 height 4
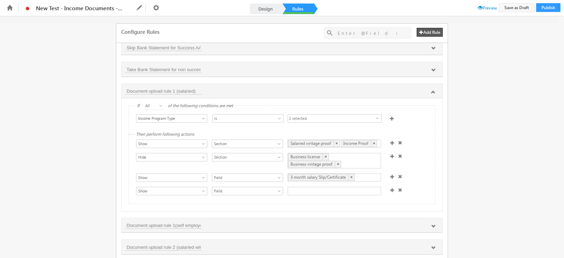
click at [160, 192] on div "Then perform following actions Show Hide Set Value Make Read-Only Make Mandator…" at bounding box center [282, 169] width 306 height 69
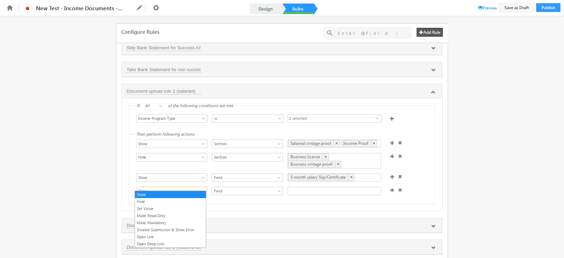
click at [163, 189] on span "Show" at bounding box center [167, 191] width 63 height 6
click at [166, 220] on link "Make Mandatory" at bounding box center [170, 223] width 71 height 6
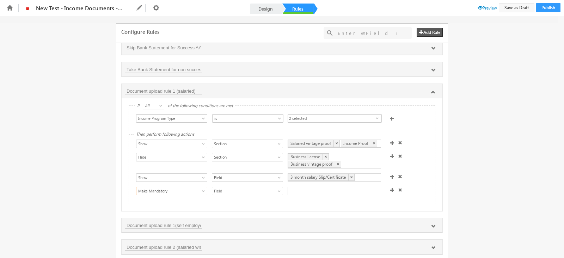
click at [234, 188] on span "Field" at bounding box center [243, 191] width 63 height 6
click at [231, 194] on link "Field" at bounding box center [245, 194] width 71 height 6
click at [239, 188] on span "Field" at bounding box center [243, 191] width 63 height 6
click at [232, 194] on link "Field" at bounding box center [245, 194] width 71 height 6
click at [299, 187] on div at bounding box center [334, 191] width 93 height 8
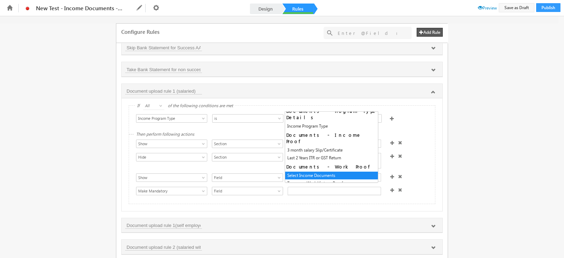
scroll to position [130, 0]
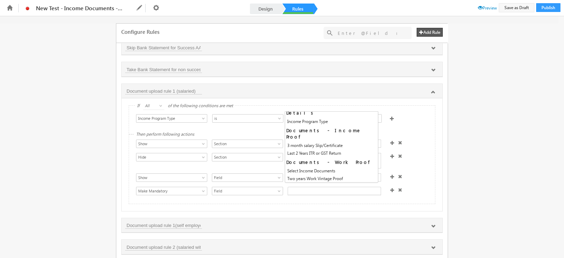
click at [251, 197] on div "Then perform following actions Show Hide Set Value Make Read-Only Make Mandator…" at bounding box center [282, 169] width 306 height 69
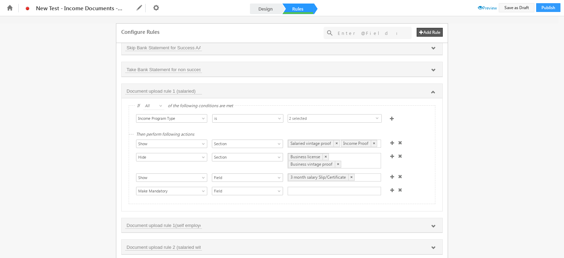
click at [296, 190] on div at bounding box center [334, 191] width 93 height 8
click at [398, 188] on span at bounding box center [400, 190] width 4 height 4
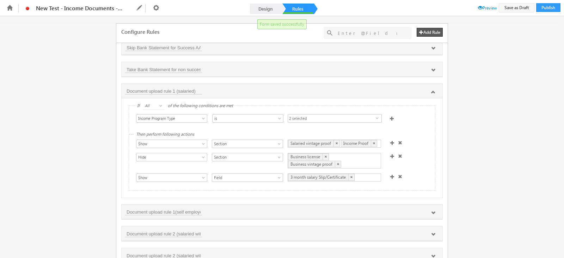
click at [390, 116] on span at bounding box center [392, 118] width 4 height 4
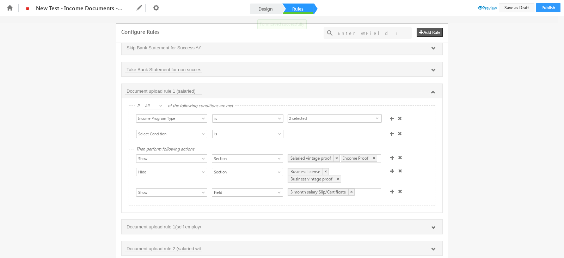
click at [159, 131] on span "Select Condition" at bounding box center [167, 134] width 63 height 6
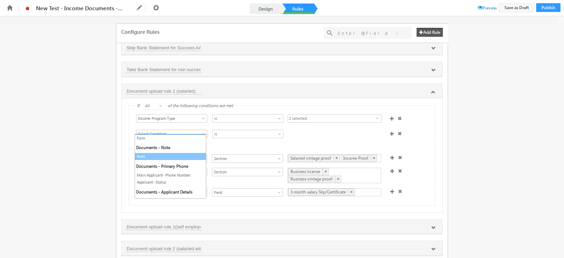
scroll to position [8, 0]
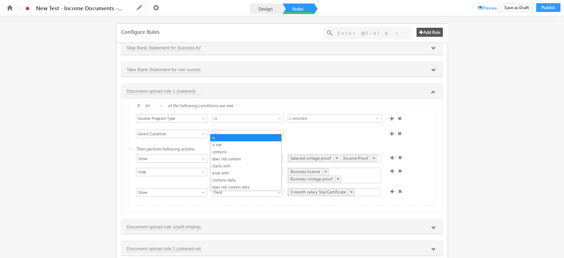
click at [252, 131] on span "is" at bounding box center [243, 134] width 63 height 6
click at [400, 131] on div at bounding box center [397, 135] width 18 height 10
click at [397, 131] on span at bounding box center [399, 133] width 4 height 4
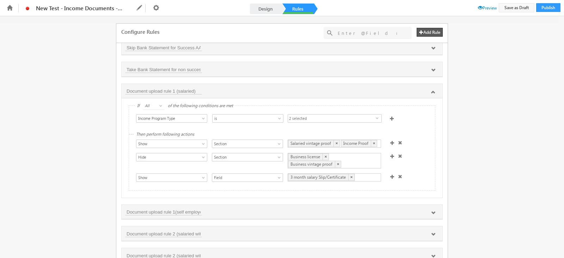
click at [390, 174] on span at bounding box center [392, 176] width 4 height 4
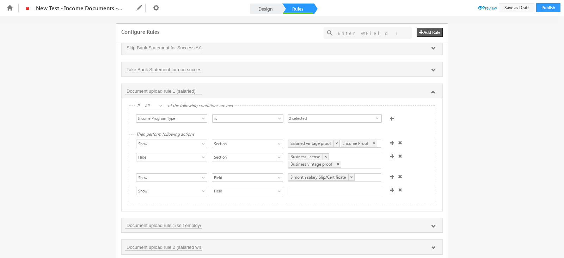
click at [212, 188] on span "Field" at bounding box center [243, 191] width 63 height 6
click at [196, 188] on span "Show" at bounding box center [167, 191] width 63 height 6
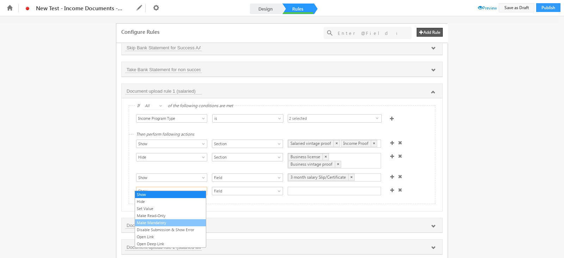
click at [180, 220] on link "Make Mandatory" at bounding box center [170, 223] width 71 height 6
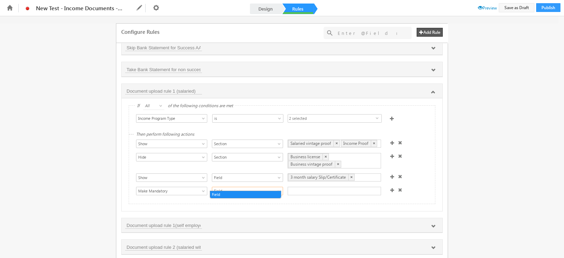
click at [234, 188] on span "Field" at bounding box center [243, 191] width 63 height 6
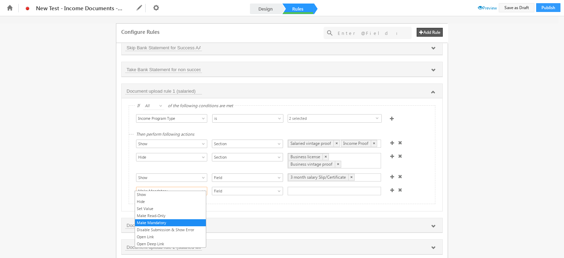
click at [186, 188] on span "Make Mandatory" at bounding box center [167, 191] width 63 height 6
click at [270, 187] on link "Field" at bounding box center [247, 191] width 71 height 8
click at [209, 187] on span "Make Mandatory" at bounding box center [175, 190] width 78 height 6
click at [204, 190] on span at bounding box center [204, 193] width 6 height 6
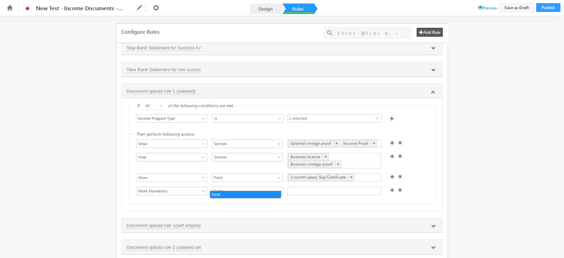
click at [234, 189] on span "Field" at bounding box center [243, 191] width 63 height 6
click at [267, 196] on link "Field" at bounding box center [245, 194] width 71 height 6
click at [398, 188] on span at bounding box center [400, 190] width 4 height 4
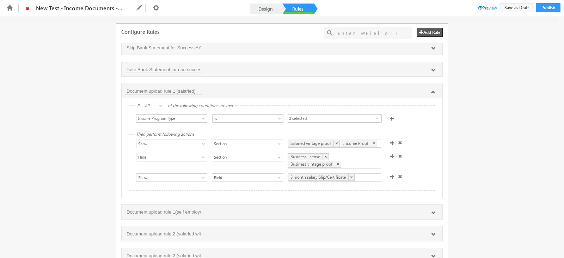
click at [303, 117] on span "2 selected" at bounding box center [332, 119] width 88 height 8
click at [401, 135] on div "Then perform following actions Show Hide Set Value Make Read-Only Make Mandator…" at bounding box center [282, 163] width 306 height 56
click at [414, 179] on div "Then perform following actions Show Hide Set Value Make Read-Only Make Mandator…" at bounding box center [282, 163] width 306 height 56
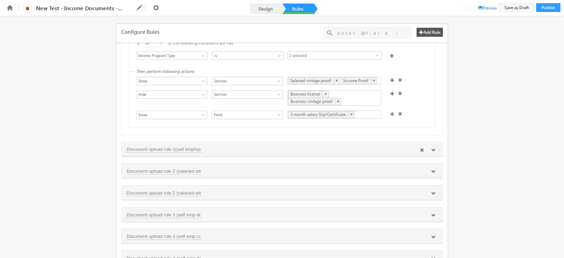
scroll to position [514, 0]
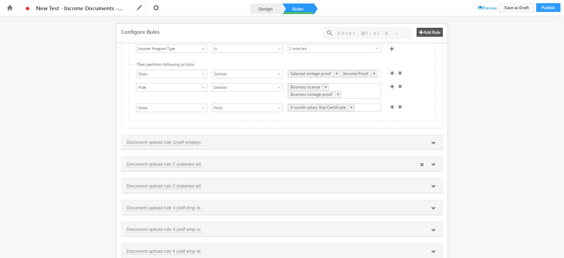
click at [217, 161] on div "Document upload rule 2 (salaried without waiver)" at bounding box center [282, 163] width 314 height 7
click at [431, 141] on icon at bounding box center [433, 143] width 4 height 4
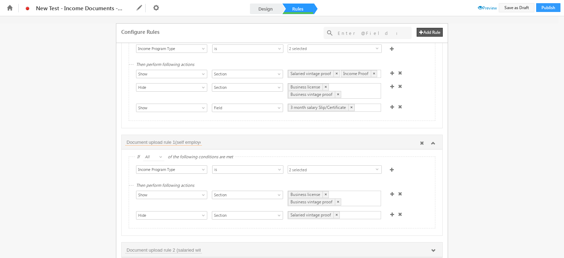
click at [194, 138] on input "Document upload rule 1(self employed)" at bounding box center [163, 141] width 77 height 7
click at [432, 143] on icon at bounding box center [433, 143] width 4 height 4
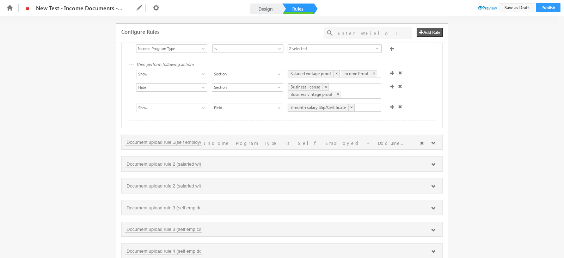
click at [433, 141] on icon at bounding box center [433, 143] width 4 height 4
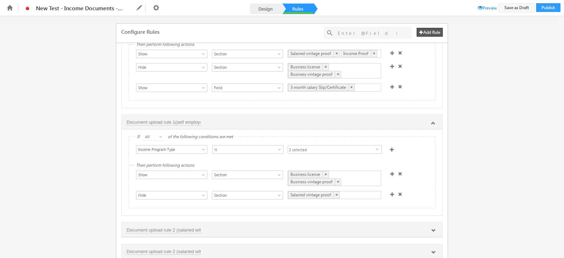
scroll to position [535, 0]
click at [390, 191] on span at bounding box center [392, 193] width 4 height 4
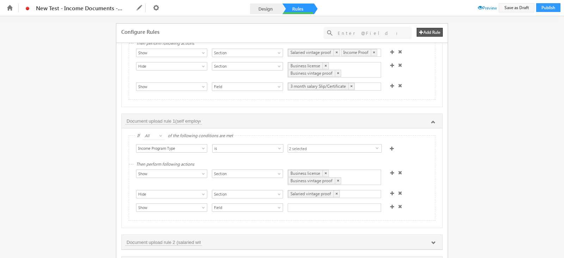
click at [305, 206] on div at bounding box center [334, 207] width 93 height 8
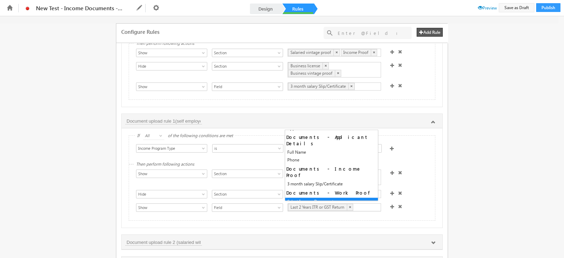
scroll to position [72, 0]
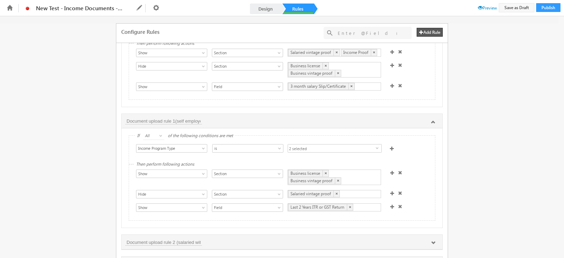
click at [345, 216] on div "Then perform following actions Show Hide Set Value Make Read-Only Make Mandator…" at bounding box center [282, 193] width 306 height 56
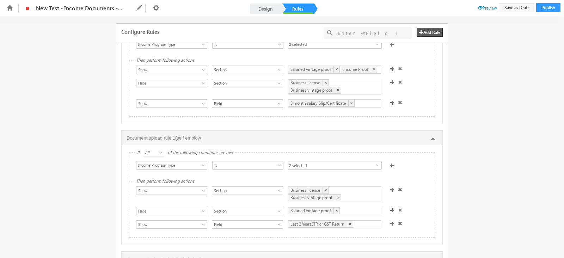
scroll to position [523, 0]
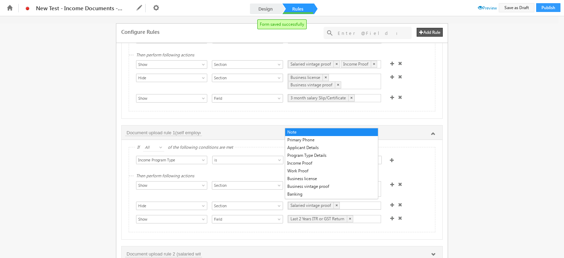
click at [352, 204] on div "Salaried vintage proof ×" at bounding box center [334, 206] width 93 height 8
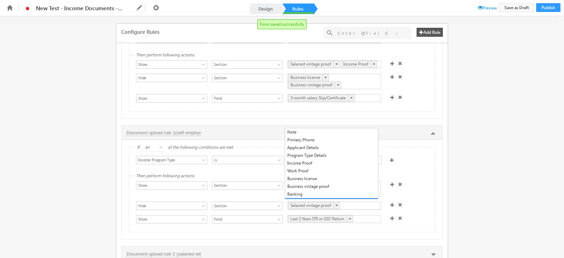
click at [411, 208] on div "Show Hide Set Value Make Read-Only Make Mandatory Disable Submission & Show Err…" at bounding box center [283, 207] width 295 height 10
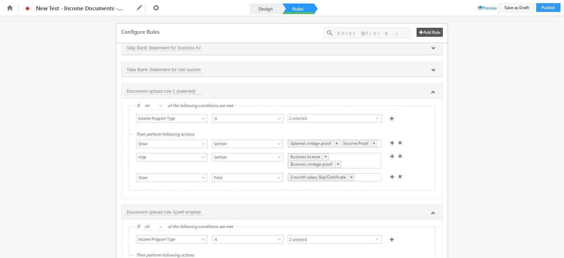
scroll to position [444, 0]
click at [431, 90] on icon at bounding box center [433, 92] width 4 height 4
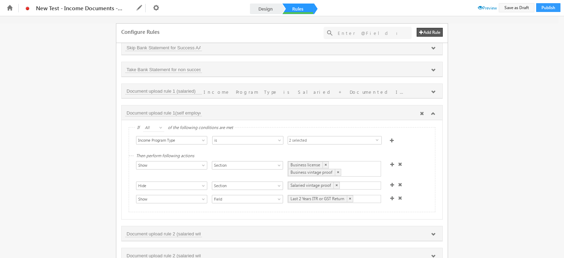
click at [431, 111] on icon at bounding box center [433, 113] width 4 height 4
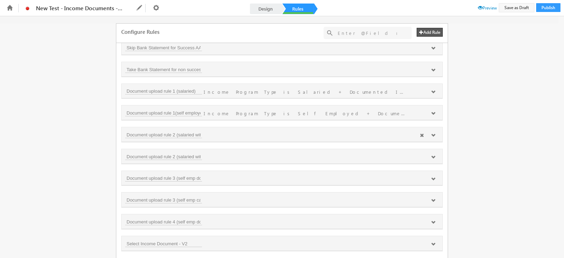
click at [431, 133] on icon at bounding box center [433, 135] width 4 height 4
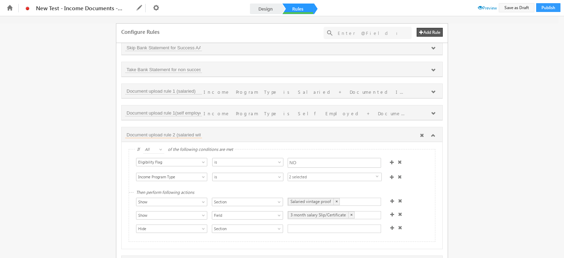
click at [171, 131] on input "Document upload rule 2 (salaried without waiver)" at bounding box center [163, 134] width 77 height 7
click at [195, 131] on div "Document upload rule 2 (salaried without waiver)" at bounding box center [282, 134] width 314 height 7
click at [185, 127] on div "Document upload rule 2 (salaried without waiver)" at bounding box center [282, 134] width 321 height 15
click at [185, 131] on input "Document upload rule 2 (salaried without waiver)" at bounding box center [163, 134] width 77 height 7
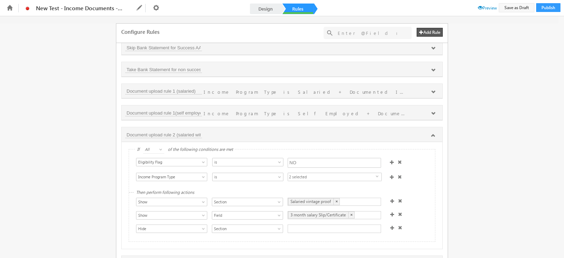
click at [356, 198] on div "Salaried vintage proof ×" at bounding box center [334, 202] width 93 height 8
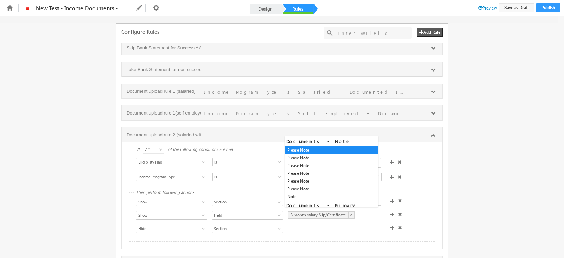
click at [360, 212] on div "3 month salary Slip/Certificate ×" at bounding box center [334, 215] width 93 height 8
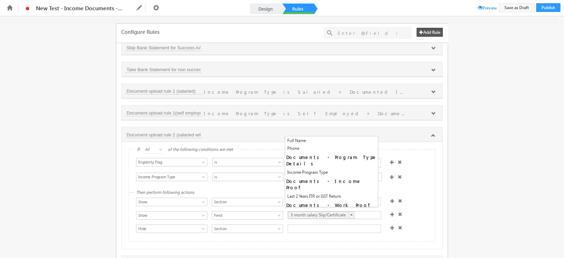
scroll to position [103, 0]
click at [420, 225] on div "Show Hide Set Value Make Read-Only Make Mandatory Disable Submission & Show Err…" at bounding box center [283, 229] width 295 height 10
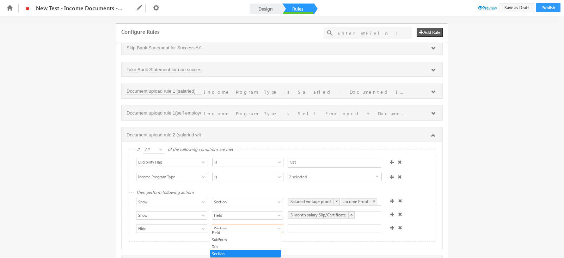
click at [277, 227] on span at bounding box center [280, 230] width 6 height 6
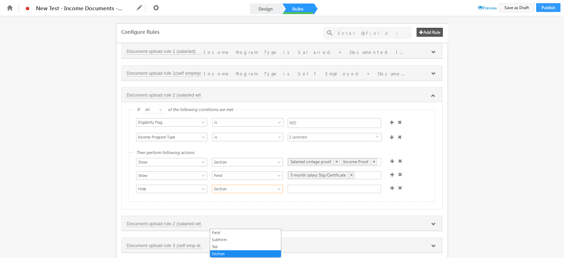
scroll to position [496, 0]
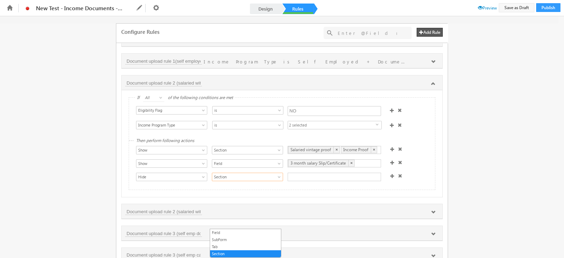
click at [256, 174] on span "Section" at bounding box center [243, 177] width 63 height 6
click at [248, 174] on span "Section" at bounding box center [243, 177] width 63 height 6
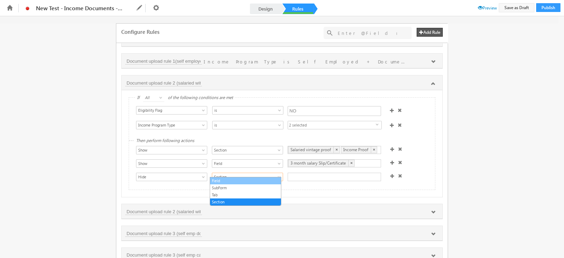
click at [245, 180] on link "Field" at bounding box center [245, 181] width 71 height 6
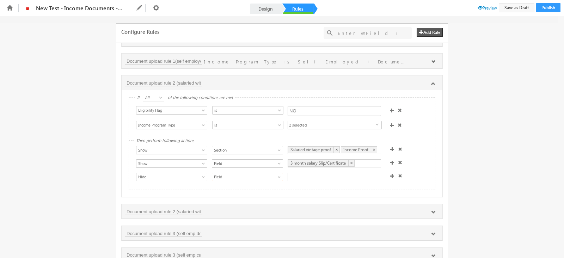
click at [306, 174] on div at bounding box center [334, 177] width 93 height 8
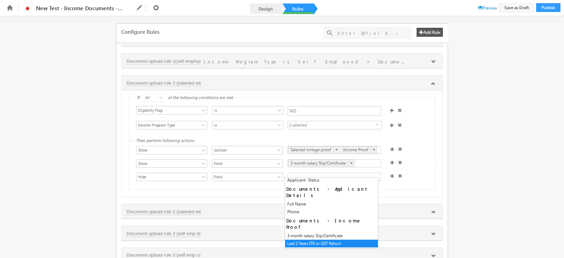
scroll to position [72, 0]
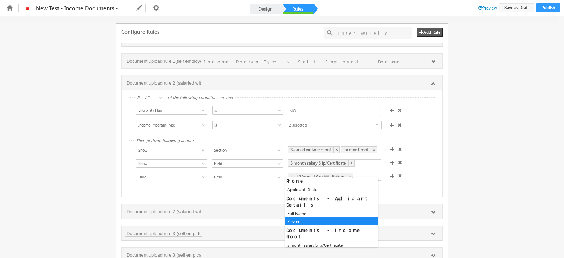
click at [413, 187] on div "If All Any All of the following conditions are met Select Condition Form Note M…" at bounding box center [282, 143] width 321 height 107
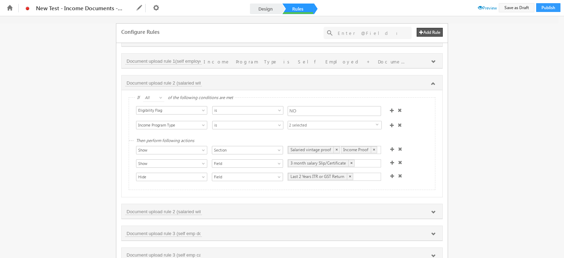
click at [390, 174] on span at bounding box center [392, 176] width 4 height 4
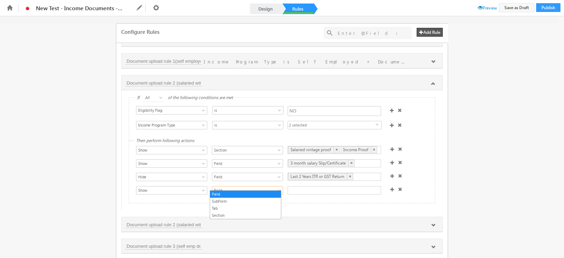
click at [236, 187] on span "Field" at bounding box center [243, 190] width 63 height 6
click at [229, 214] on link "Section" at bounding box center [245, 215] width 71 height 6
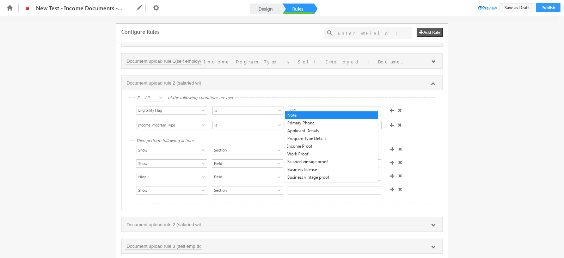
click at [313, 186] on div at bounding box center [334, 190] width 93 height 8
click at [187, 187] on span "Show" at bounding box center [167, 190] width 63 height 6
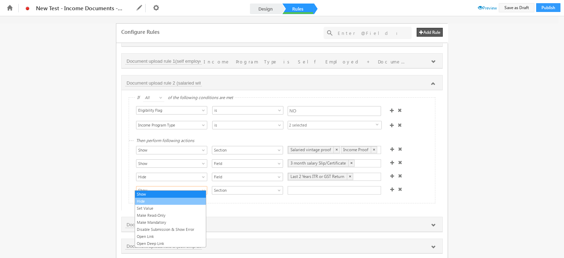
click at [177, 198] on link "Hide" at bounding box center [170, 201] width 71 height 6
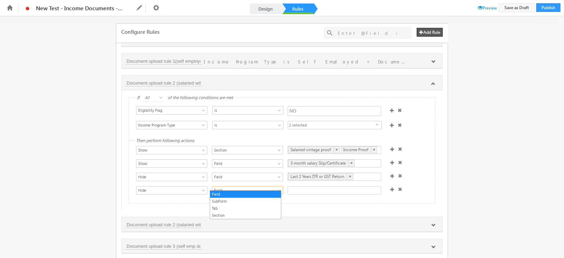
click at [212, 188] on span "Field" at bounding box center [243, 190] width 63 height 6
click at [220, 212] on link "Section" at bounding box center [245, 215] width 71 height 6
click at [312, 186] on div at bounding box center [334, 190] width 93 height 8
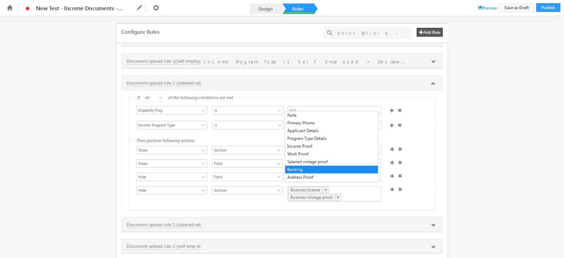
click at [407, 202] on div "Then perform following actions Show Hide Set Value Make Read-Only Make Mandator…" at bounding box center [282, 175] width 306 height 69
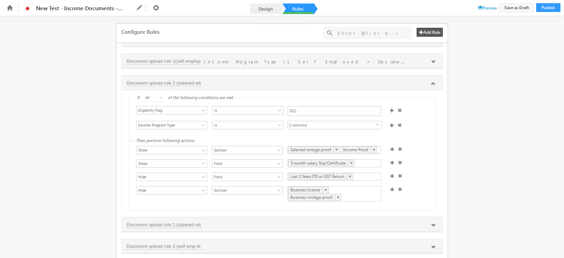
click at [390, 187] on span at bounding box center [392, 189] width 4 height 4
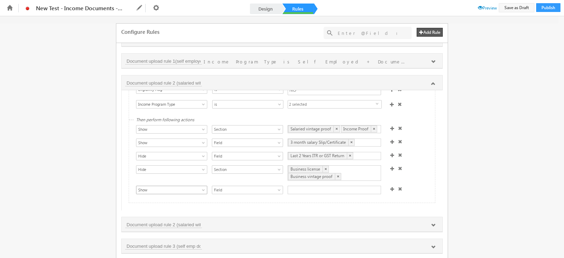
click at [183, 187] on span "Show" at bounding box center [167, 190] width 63 height 6
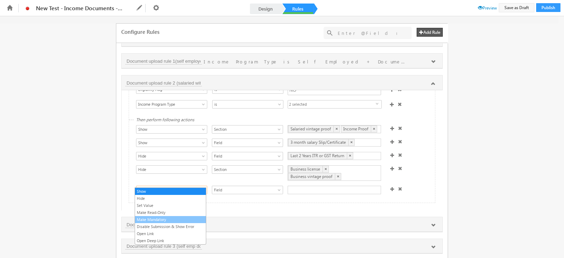
click at [166, 217] on link "Make Mandatory" at bounding box center [170, 219] width 71 height 6
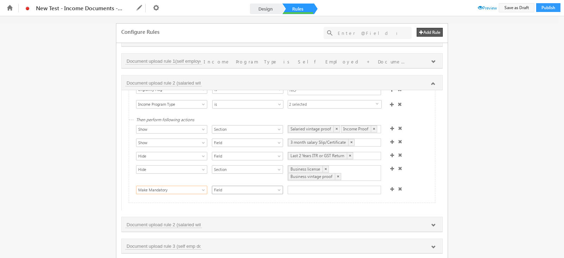
click at [224, 187] on span "Field" at bounding box center [243, 190] width 63 height 6
click at [309, 186] on div at bounding box center [334, 190] width 93 height 8
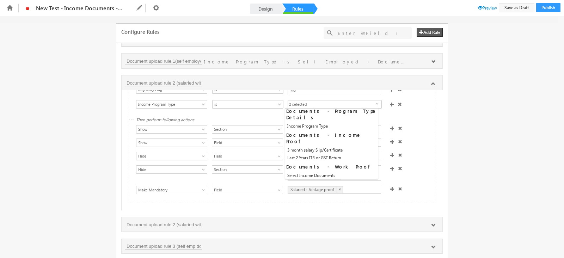
scroll to position [10, 0]
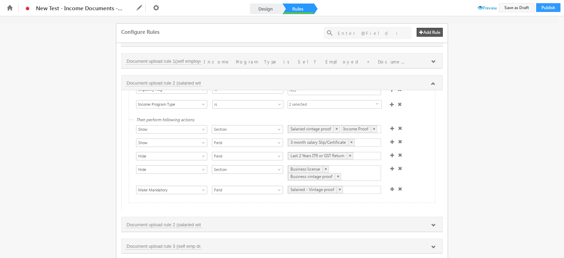
click at [305, 195] on div "Then perform following actions Show Hide Set Value Make Read-Only Make Mandator…" at bounding box center [282, 161] width 306 height 82
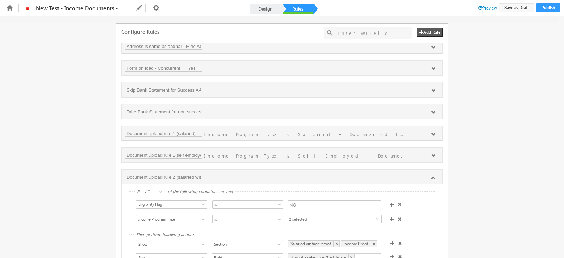
scroll to position [402, 0]
click at [431, 132] on icon at bounding box center [433, 134] width 4 height 4
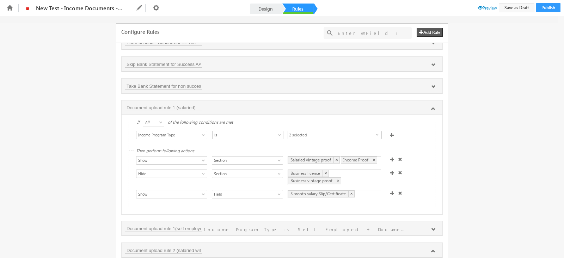
scroll to position [429, 0]
click at [398, 189] on span at bounding box center [400, 191] width 4 height 4
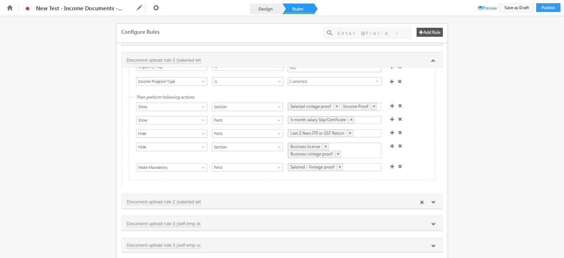
scroll to position [606, 0]
click at [319, 199] on div "Document upload rule 2 (salaried with waiver)" at bounding box center [282, 199] width 314 height 7
click at [434, 198] on div at bounding box center [427, 201] width 23 height 6
click at [432, 198] on icon at bounding box center [433, 200] width 4 height 4
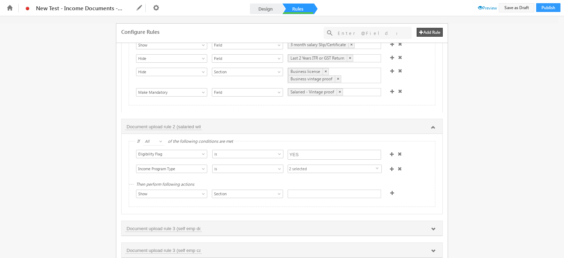
scroll to position [682, 0]
click at [357, 163] on span "2 selected" at bounding box center [332, 166] width 88 height 8
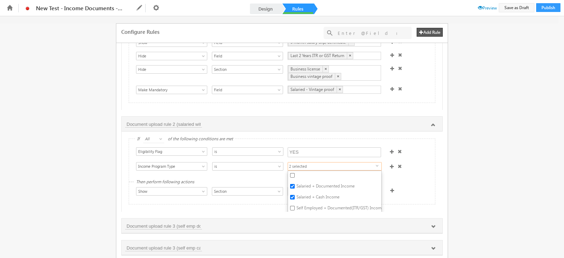
click at [357, 163] on span "2 selected" at bounding box center [332, 166] width 88 height 8
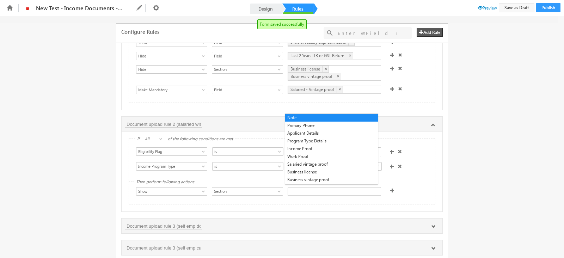
click at [324, 187] on div at bounding box center [334, 191] width 93 height 8
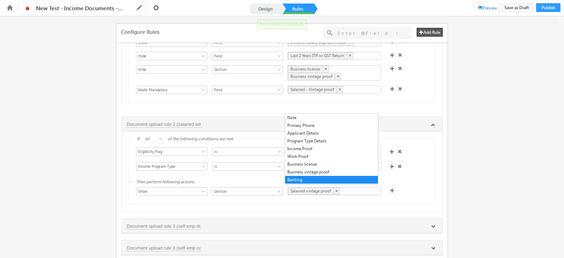
click at [335, 199] on div "Then perform following actions Show Hide Set Value Make Read-Only Make Mandator…" at bounding box center [282, 193] width 306 height 22
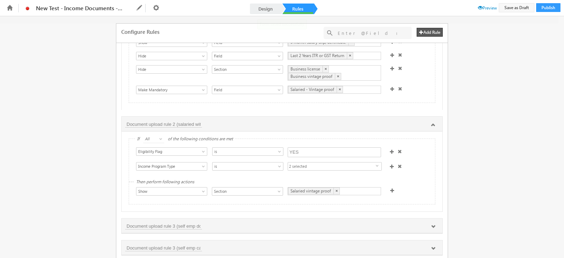
click at [388, 189] on div at bounding box center [397, 192] width 18 height 10
click at [390, 188] on span at bounding box center [392, 190] width 4 height 4
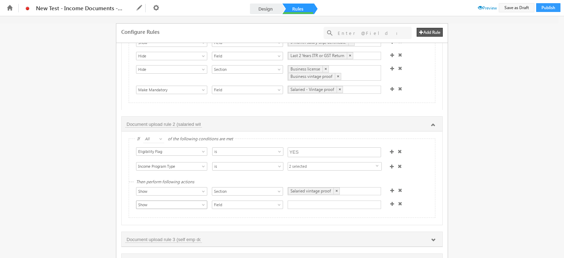
click at [188, 202] on span "Show" at bounding box center [167, 205] width 63 height 6
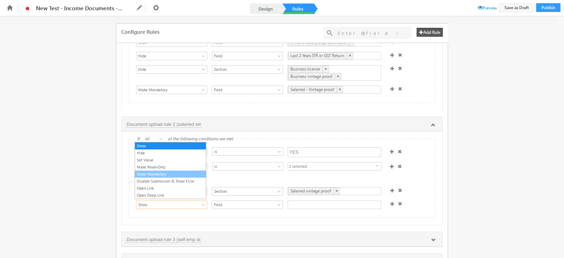
click at [171, 174] on link "Make Mandatory" at bounding box center [170, 174] width 71 height 6
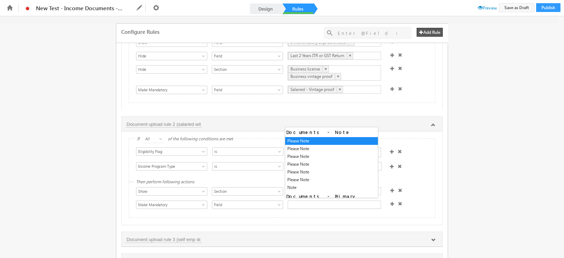
click at [308, 202] on div at bounding box center [334, 205] width 93 height 8
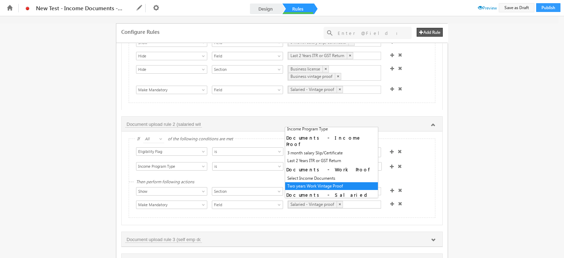
scroll to position [122, 0]
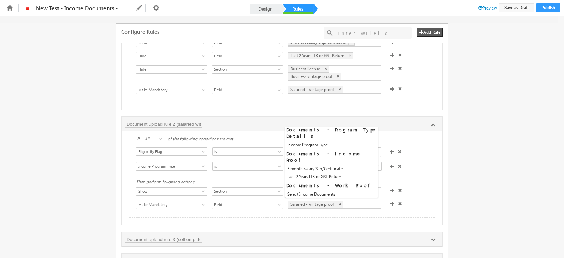
click at [390, 202] on span at bounding box center [392, 204] width 4 height 4
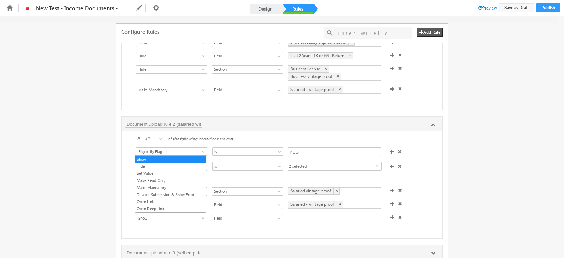
click at [203, 214] on link "Show" at bounding box center [171, 218] width 71 height 8
click at [163, 164] on link "Hide" at bounding box center [170, 166] width 71 height 6
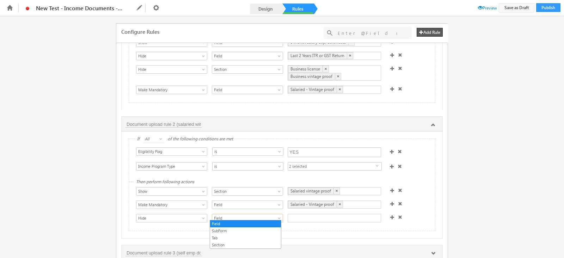
click at [221, 216] on span "Field" at bounding box center [243, 218] width 63 height 6
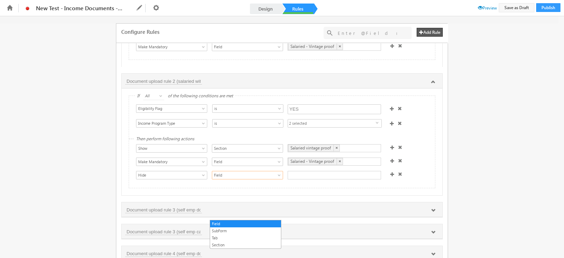
scroll to position [725, 0]
click at [253, 172] on span "Field" at bounding box center [243, 175] width 63 height 6
click at [251, 177] on div "Field SubForm Tab Section Field" at bounding box center [246, 176] width 68 height 10
click at [255, 174] on span "Field" at bounding box center [243, 175] width 63 height 6
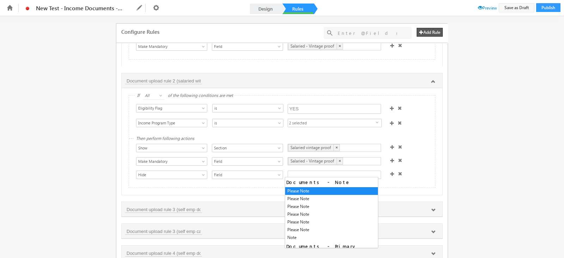
click at [309, 174] on div at bounding box center [334, 175] width 93 height 8
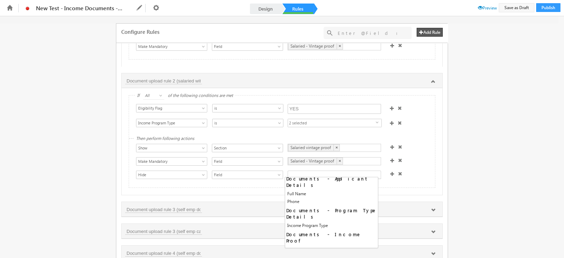
scroll to position [101, 0]
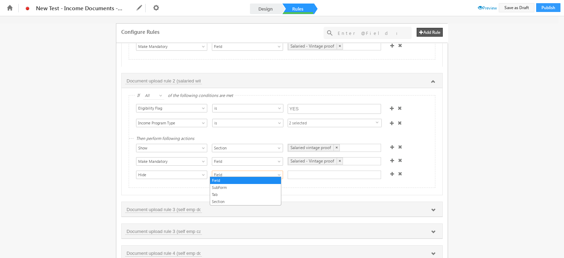
click at [272, 172] on span "Field" at bounding box center [243, 175] width 63 height 6
click at [251, 198] on link "Section" at bounding box center [245, 201] width 71 height 6
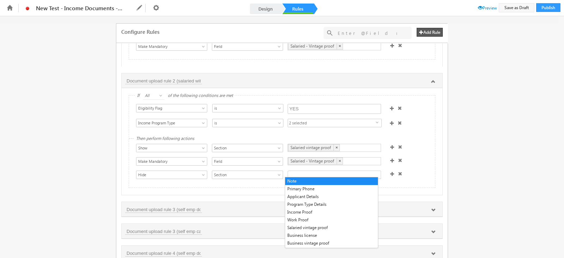
drag, startPoint x: 281, startPoint y: 179, endPoint x: 301, endPoint y: 175, distance: 20.5
click at [301, 175] on div at bounding box center [334, 175] width 93 height 8
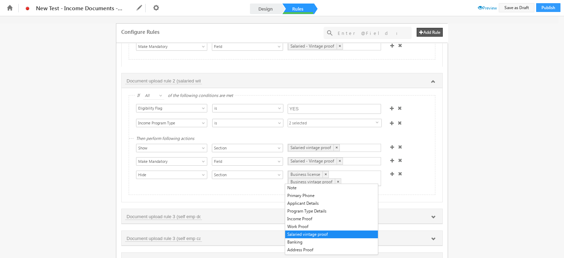
scroll to position [14, 0]
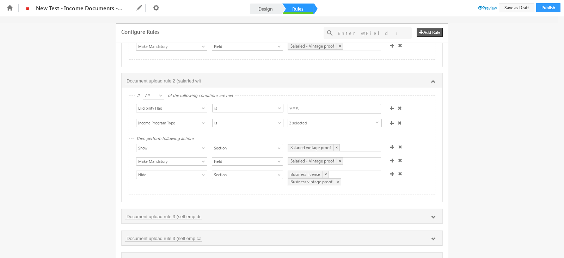
click at [400, 189] on div "Then perform following actions Show Hide Set Value Make Read-Only Make Mandator…" at bounding box center [282, 167] width 306 height 56
click at [350, 159] on div "Salaried - Vintage proof ×" at bounding box center [334, 161] width 93 height 8
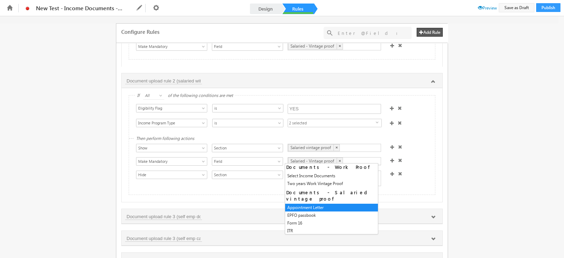
scroll to position [154, 0]
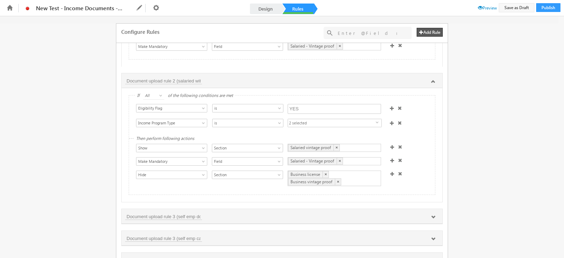
click at [434, 193] on div "If All Any All of the following conditions are met Select Condition Form Note M…" at bounding box center [282, 145] width 321 height 114
click at [513, 8] on button "Save as Draft" at bounding box center [517, 7] width 36 height 9
click at [267, 7] on link "Design" at bounding box center [265, 9] width 31 height 11
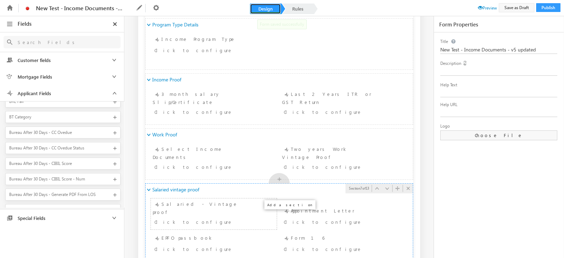
scroll to position [363, 0]
click at [233, 217] on div "Click to configure" at bounding box center [203, 221] width 98 height 8
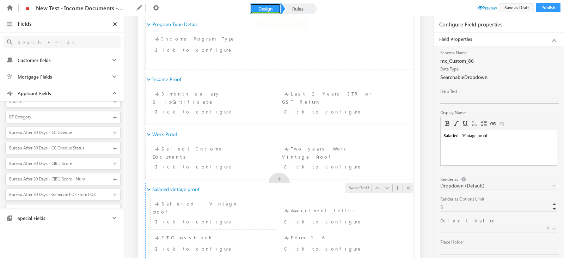
scroll to position [0, 0]
click at [442, 138] on html "Salaried - Vintage proof" at bounding box center [498, 135] width 116 height 11
click at [476, 135] on body "Select Salaried - Vintage proof" at bounding box center [498, 136] width 111 height 6
click at [457, 138] on body "Select Salaried - Vintage proof" at bounding box center [498, 136] width 111 height 6
click at [477, 136] on body "Select salaried - Vintage proof" at bounding box center [498, 136] width 111 height 6
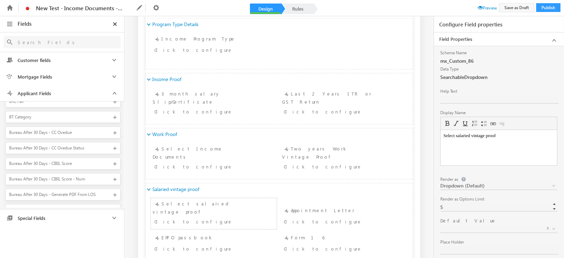
click at [479, 228] on span at bounding box center [490, 229] width 101 height 6
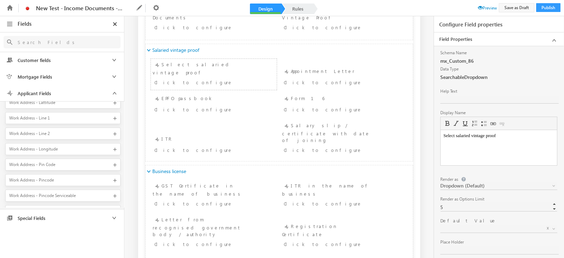
scroll to position [1266, 0]
click at [67, 162] on div "Business - Vintage Proof" at bounding box center [58, 165] width 98 height 6
click at [63, 177] on div "Business License" at bounding box center [58, 180] width 98 height 6
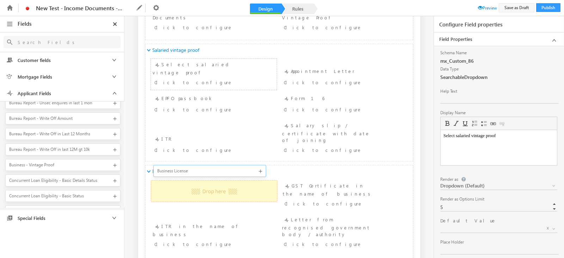
drag, startPoint x: 67, startPoint y: 170, endPoint x: 160, endPoint y: 172, distance: 93.7
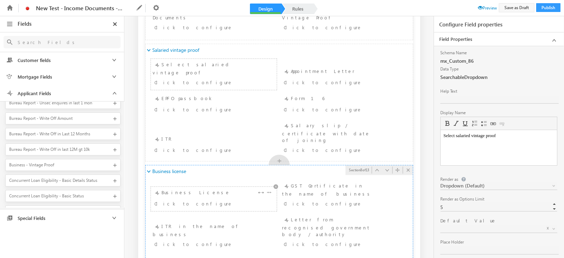
click at [240, 189] on div "Business License Click to configure" at bounding box center [214, 199] width 122 height 21
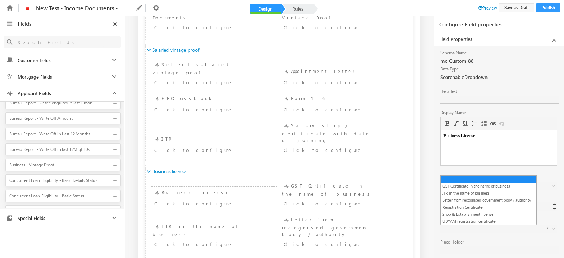
click at [453, 226] on span at bounding box center [490, 229] width 101 height 6
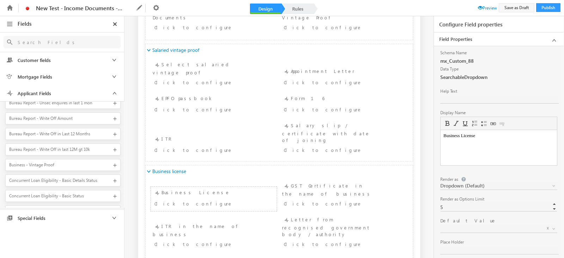
click at [453, 226] on span at bounding box center [490, 229] width 101 height 6
click at [443, 137] on body "Business License" at bounding box center [498, 136] width 111 height 6
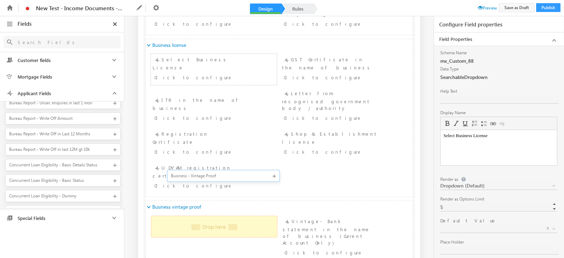
drag, startPoint x: 62, startPoint y: 154, endPoint x: 174, endPoint y: 175, distance: 114.4
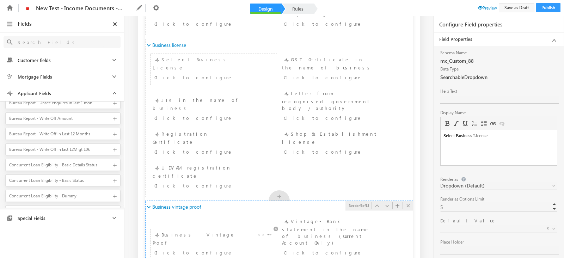
click at [169, 248] on div "Click to configure" at bounding box center [203, 252] width 98 height 8
click at [444, 136] on body "Business - Vintage Proof" at bounding box center [498, 136] width 111 height 6
click at [213, 231] on div "Select Business Vintage Proof Click to configure" at bounding box center [214, 244] width 122 height 27
click at [471, 227] on span at bounding box center [490, 229] width 101 height 6
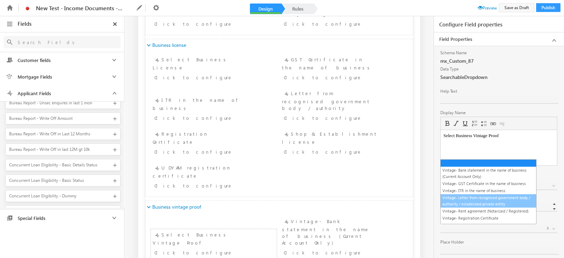
scroll to position [25, 0]
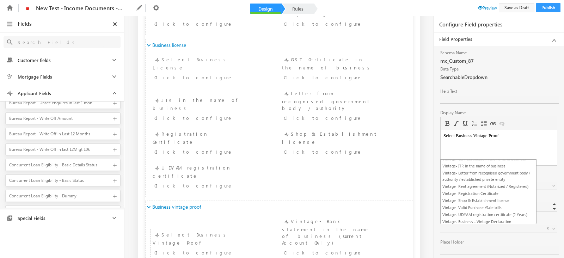
click at [436, 220] on div "Schema Name mx_Custom_87 Data Type SearchableDropdown Help Text Display Name Se…" at bounding box center [499, 175] width 130 height 258
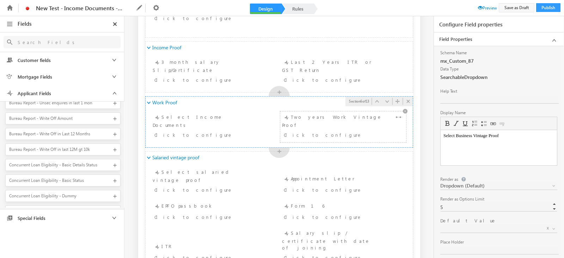
scroll to position [396, 0]
click at [405, 100] on span at bounding box center [408, 100] width 7 height 6
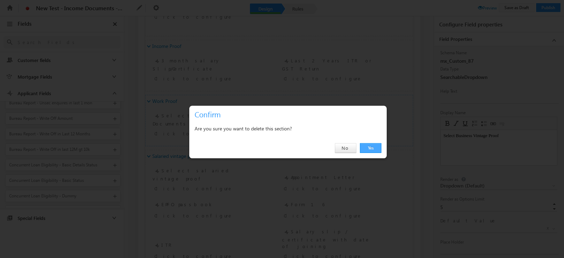
click at [374, 145] on link "Yes" at bounding box center [370, 148] width 21 height 10
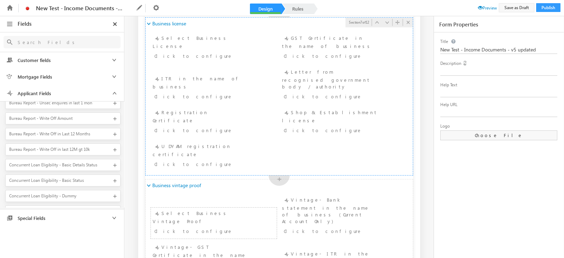
scroll to position [594, 0]
click at [297, 9] on link "Rules" at bounding box center [297, 9] width 31 height 11
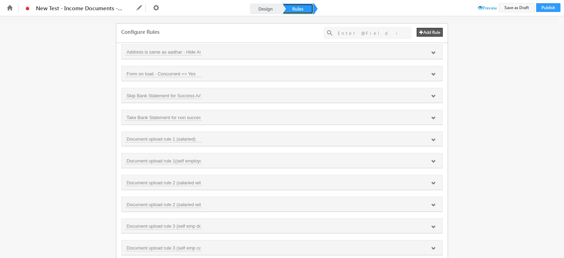
scroll to position [444, 0]
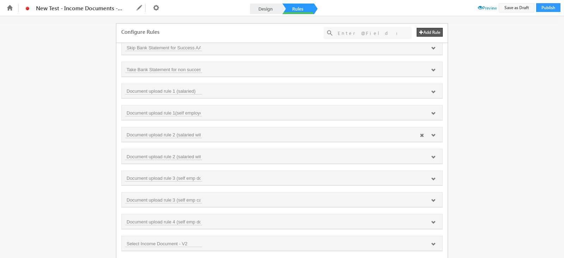
click at [263, 131] on div "Document upload rule 2 (salaried without waiver)" at bounding box center [282, 134] width 314 height 7
click at [432, 133] on icon at bounding box center [433, 135] width 4 height 4
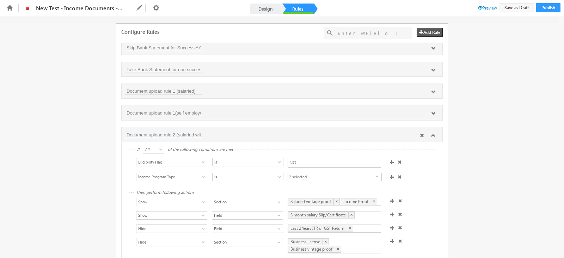
click at [190, 131] on input "Document upload rule 2 (salaried without waiver)" at bounding box center [163, 134] width 77 height 7
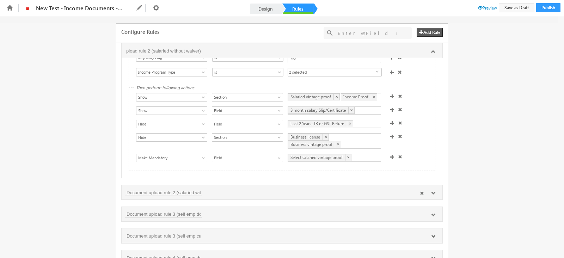
scroll to position [0, 0]
click at [267, 189] on div "Document upload rule 2 (salaried with waiver)" at bounding box center [282, 192] width 314 height 7
click at [432, 191] on icon at bounding box center [433, 193] width 4 height 4
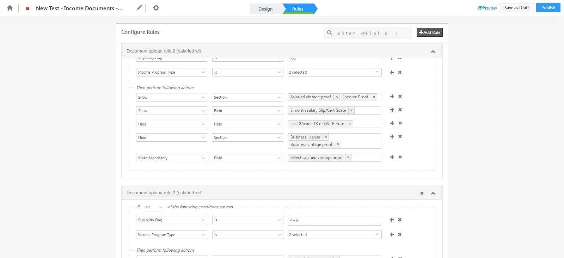
click at [174, 191] on input "Document upload rule 2 (salaried with waiver)" at bounding box center [163, 192] width 77 height 7
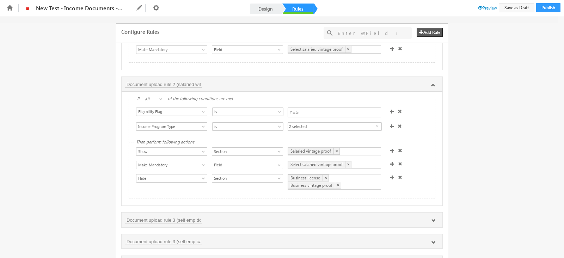
click at [537, 103] on div "Fields Select an Account Fields Select an Account Select an Account Customer fi…" at bounding box center [282, 137] width 564 height 242
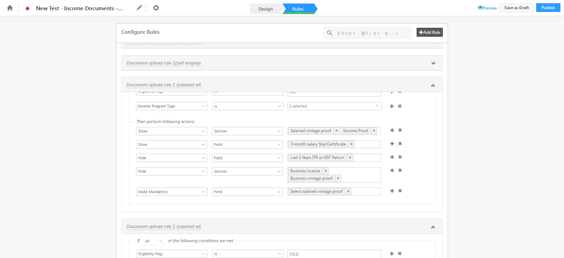
scroll to position [504, 0]
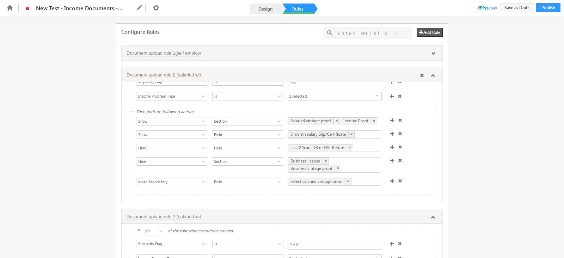
click at [182, 71] on input "Document upload rule 2 (salaried without waiver)" at bounding box center [163, 74] width 77 height 7
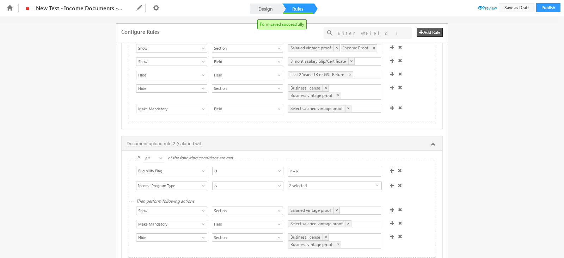
scroll to position [583, 0]
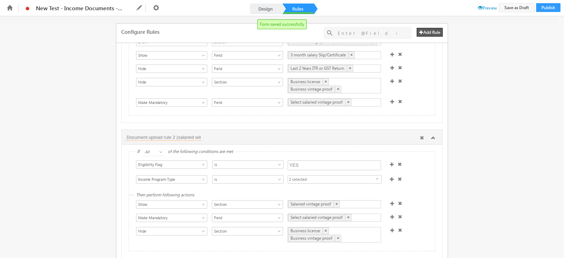
click at [181, 134] on input "Document upload rule 2 (salaried with waiver)" at bounding box center [163, 137] width 77 height 7
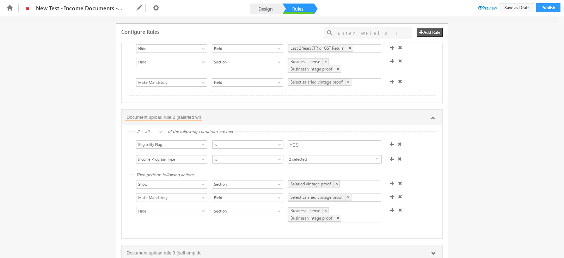
scroll to position [561, 0]
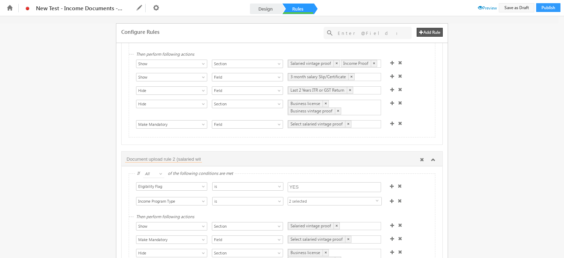
click at [180, 156] on input "Document upload rule 2 (salaried with waiver)" at bounding box center [163, 158] width 77 height 7
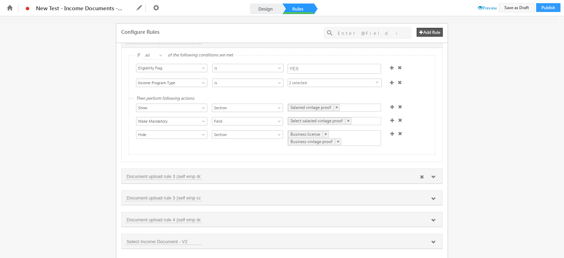
scroll to position [0, 0]
click at [211, 179] on div "Document upload rule 3 (self emp documented without waiver)" at bounding box center [282, 176] width 321 height 15
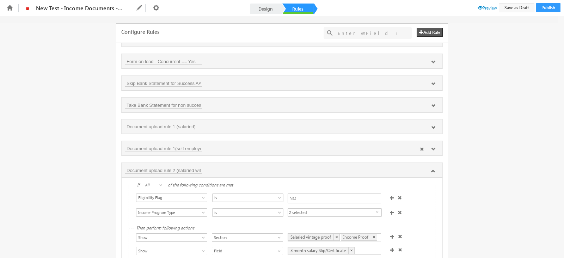
click at [204, 144] on div "Document upload rule 1(self employed)" at bounding box center [282, 147] width 314 height 7
click at [433, 147] on icon at bounding box center [433, 149] width 4 height 4
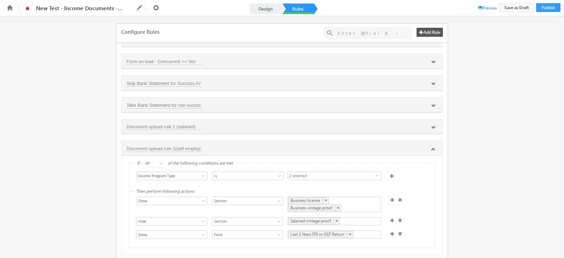
scroll to position [437, 0]
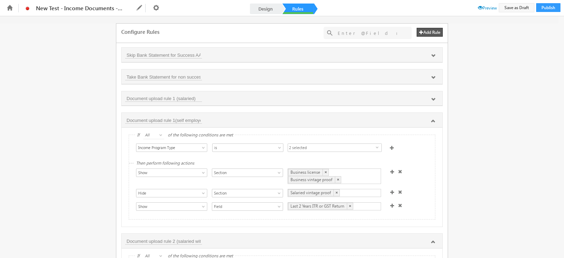
click at [390, 203] on span at bounding box center [392, 205] width 4 height 4
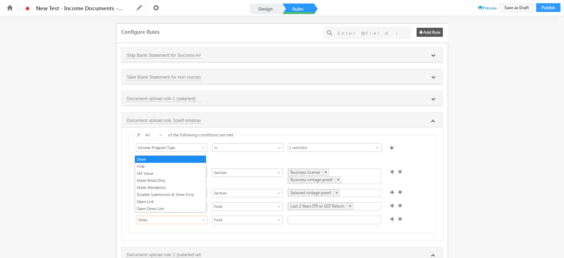
click at [197, 217] on span "Show" at bounding box center [167, 220] width 63 height 6
click at [159, 166] on link "Hide" at bounding box center [170, 166] width 71 height 6
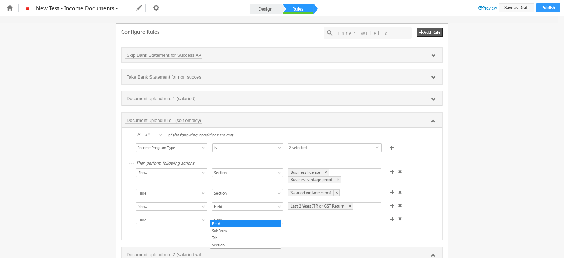
click at [269, 217] on span "Field" at bounding box center [243, 220] width 63 height 6
click at [309, 218] on div at bounding box center [334, 220] width 93 height 8
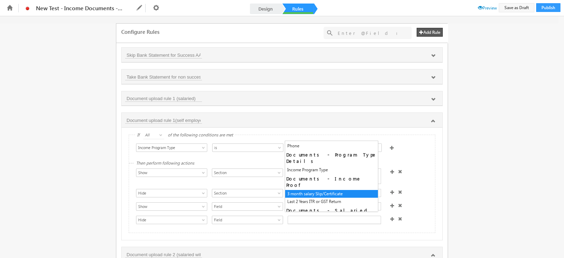
scroll to position [72, 0]
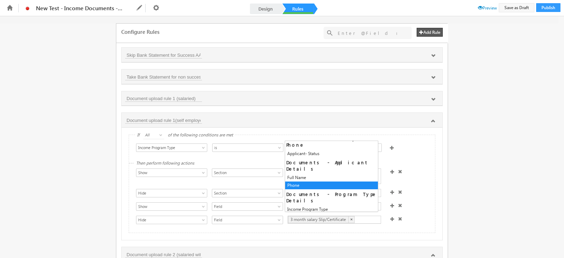
click at [428, 206] on div "Then perform following actions Show Hide Set Value Make Read-Only Make Mandator…" at bounding box center [282, 198] width 306 height 69
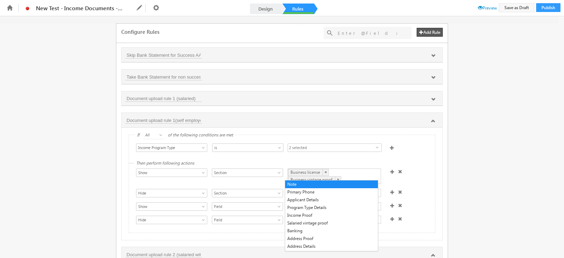
click at [351, 172] on div "Business license × Business vintage proof ×" at bounding box center [334, 176] width 93 height 16
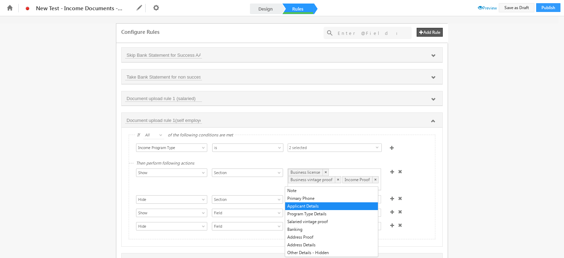
scroll to position [0, 0]
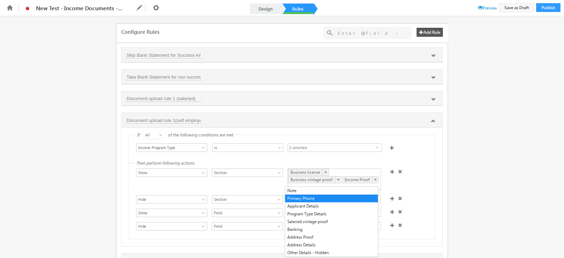
click at [411, 185] on div "Show Hide Set Value Make Read-Only Make Mandatory Disable Submission & Show Err…" at bounding box center [283, 179] width 295 height 23
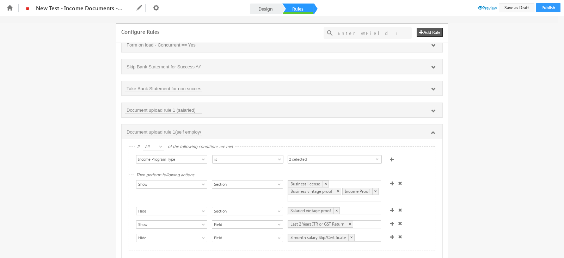
scroll to position [423, 0]
click at [432, 111] on icon at bounding box center [433, 113] width 4 height 4
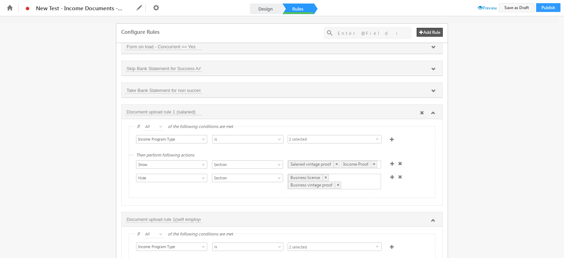
click at [432, 111] on icon at bounding box center [433, 113] width 4 height 4
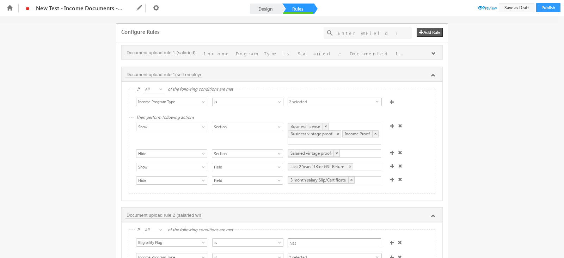
scroll to position [23, 0]
click at [431, 73] on icon at bounding box center [433, 75] width 4 height 4
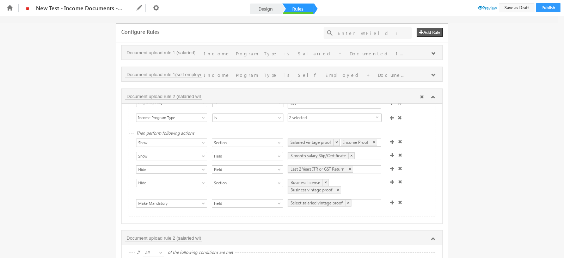
click at [431, 95] on icon at bounding box center [433, 97] width 4 height 4
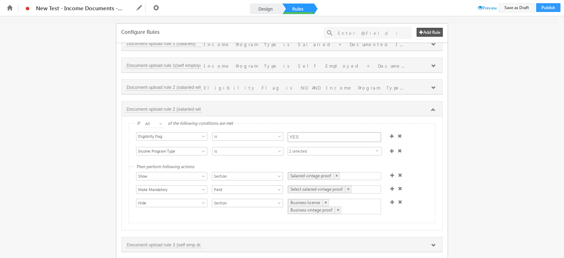
scroll to position [492, 0]
click at [185, 105] on div "Document upload rule 2 (salaried with waiver)" at bounding box center [282, 108] width 314 height 7
click at [187, 106] on input "Document upload rule 2 (salaried with waiver)" at bounding box center [163, 108] width 77 height 7
click at [433, 107] on icon at bounding box center [433, 109] width 4 height 4
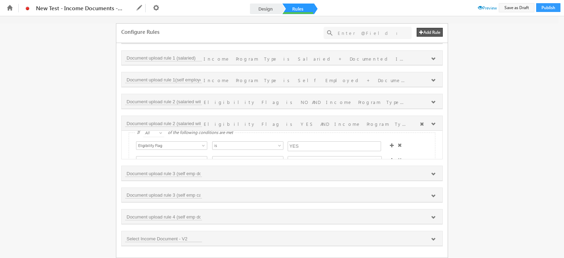
scroll to position [444, 0]
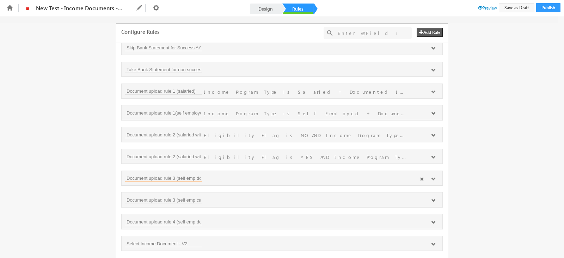
click at [199, 174] on input "Document upload rule 3 (self emp documented without waiver)" at bounding box center [163, 177] width 77 height 7
click at [433, 177] on icon at bounding box center [433, 179] width 4 height 4
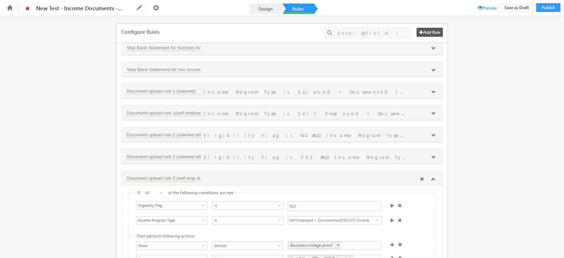
click at [184, 174] on input "Document upload rule 3 (self emp documented without waiver)" at bounding box center [163, 177] width 77 height 7
click at [193, 174] on input "Document upload rule 3 (self emp documented without waiver)" at bounding box center [163, 177] width 77 height 7
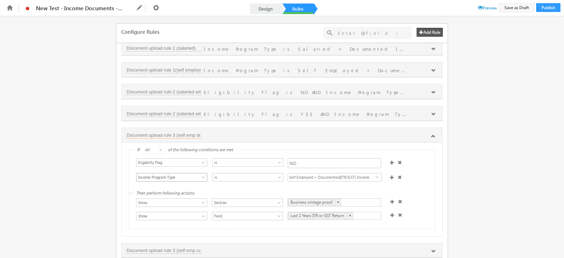
scroll to position [489, 0]
click at [363, 171] on span "Self Employed + Documented(ITR/GST) Income" at bounding box center [332, 175] width 88 height 8
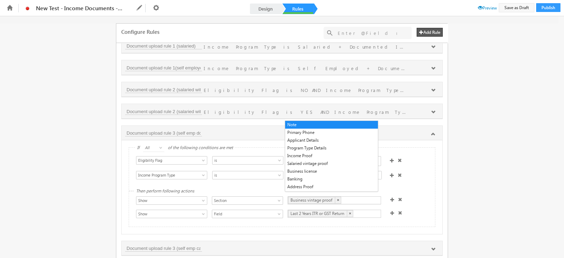
click at [352, 196] on div "Business vintage proof ×" at bounding box center [334, 200] width 93 height 8
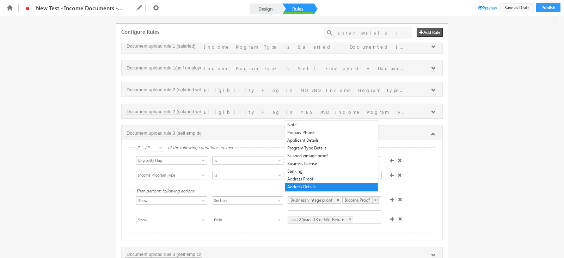
click at [373, 233] on div "If All Any All of the following conditions are met Select Condition Form Note M…" at bounding box center [282, 189] width 321 height 99
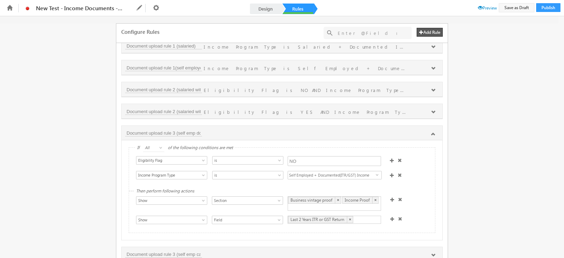
click at [390, 217] on span at bounding box center [392, 219] width 4 height 4
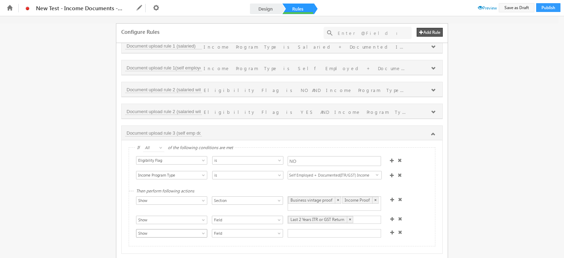
click at [191, 230] on span "Show" at bounding box center [167, 233] width 63 height 6
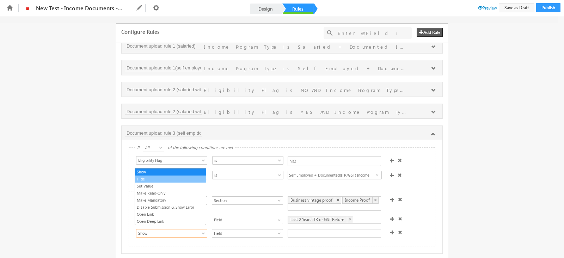
click at [172, 176] on link "Hide" at bounding box center [170, 179] width 71 height 6
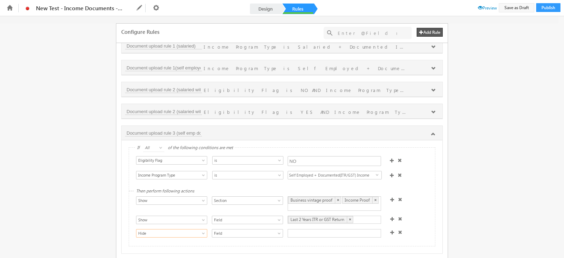
click at [303, 229] on div at bounding box center [323, 234] width 70 height 10
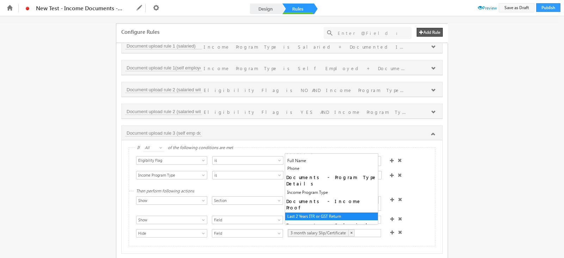
scroll to position [72, 0]
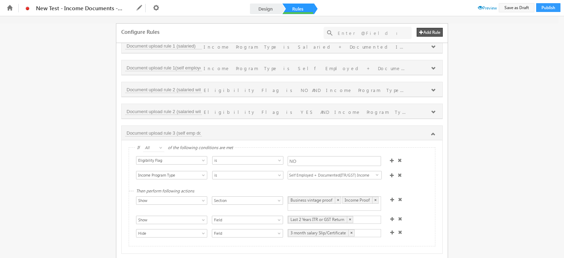
click at [426, 221] on div "Show Hide Set Value Make Read-Only Make Mandatory Disable Submission & Show Err…" at bounding box center [283, 217] width 295 height 43
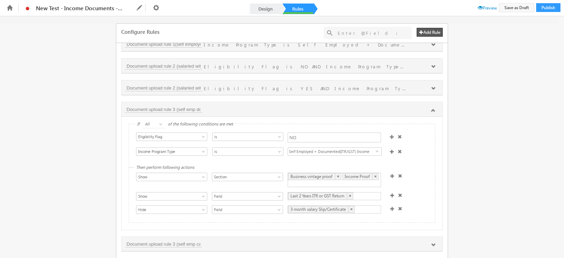
scroll to position [513, 0]
click at [390, 206] on span at bounding box center [392, 208] width 4 height 4
click at [193, 220] on span "Show" at bounding box center [167, 223] width 63 height 6
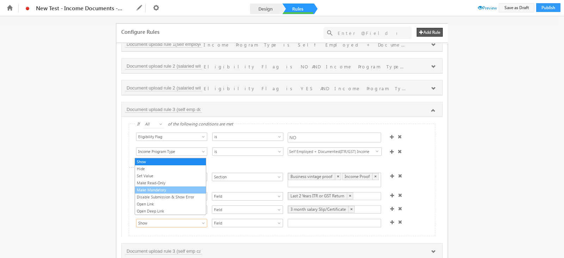
click at [158, 189] on link "Make Mandatory" at bounding box center [170, 190] width 71 height 6
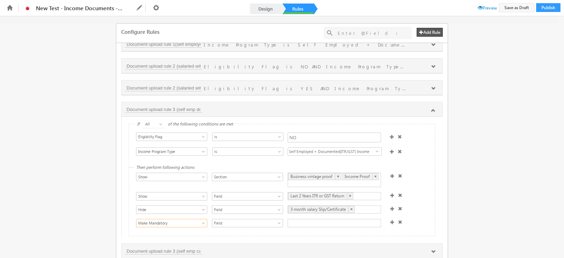
click at [297, 219] on div at bounding box center [334, 223] width 93 height 8
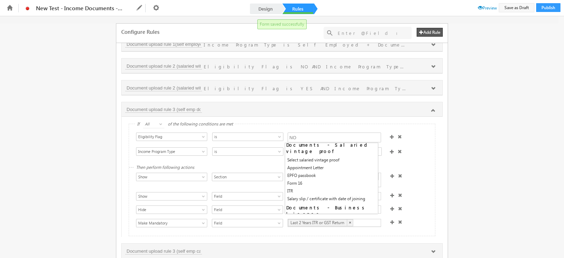
scroll to position [146, 0]
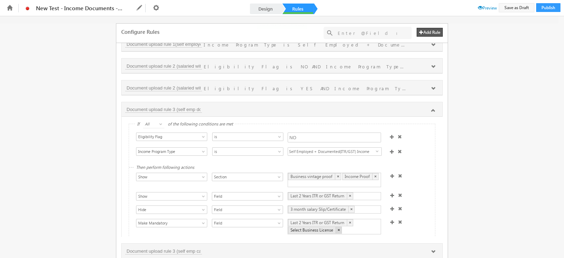
click at [337, 227] on link "×" at bounding box center [338, 230] width 6 height 7
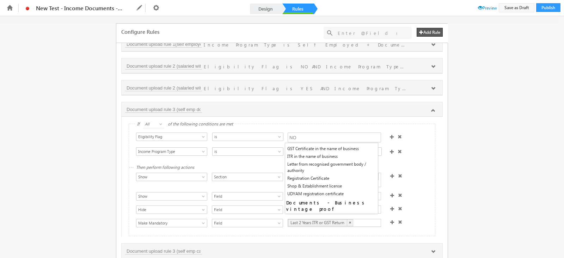
scroll to position [222, 0]
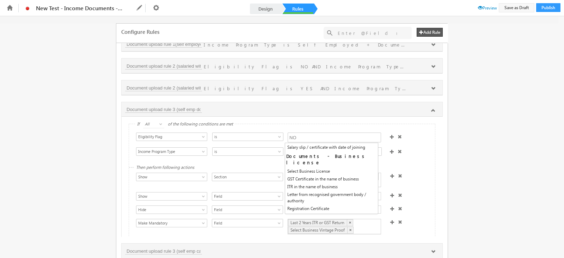
click at [407, 228] on div "Show Hide Set Value Make Read-Only Make Mandatory Disable Submission & Show Err…" at bounding box center [283, 227] width 295 height 17
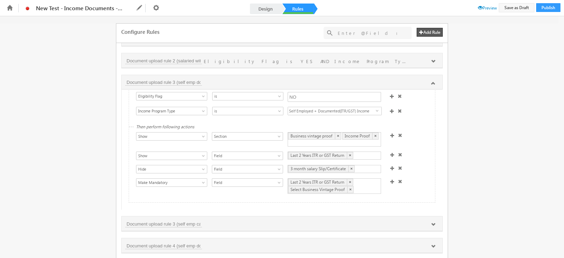
scroll to position [542, 0]
click at [433, 221] on icon at bounding box center [433, 223] width 4 height 4
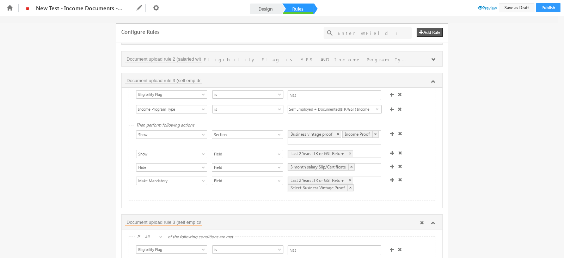
click at [182, 218] on input "Document upload rule 3 (self emp cash without waiver)" at bounding box center [163, 221] width 77 height 7
